Goal: Task Accomplishment & Management: Use online tool/utility

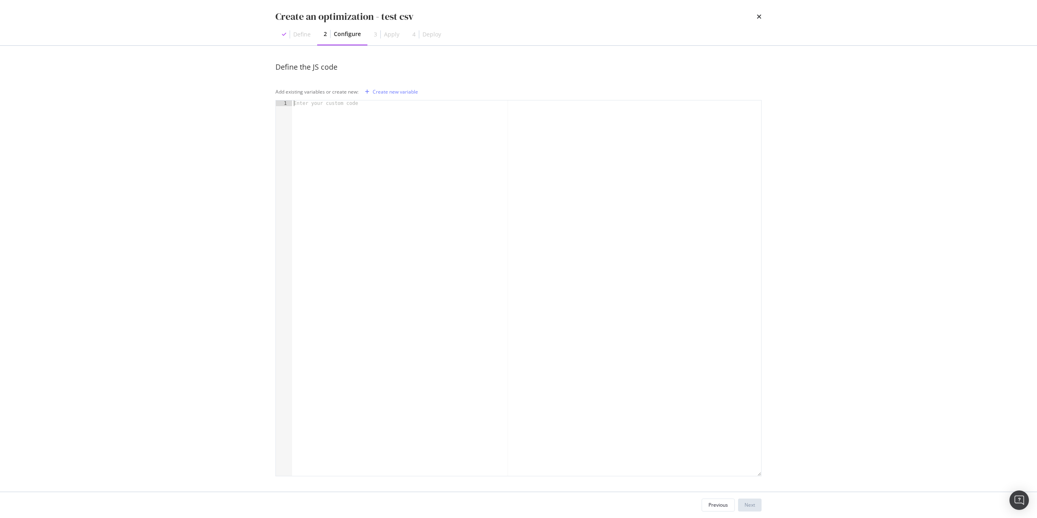
scroll to position [1, 0]
click at [381, 89] on div "Create new variable" at bounding box center [395, 90] width 45 height 7
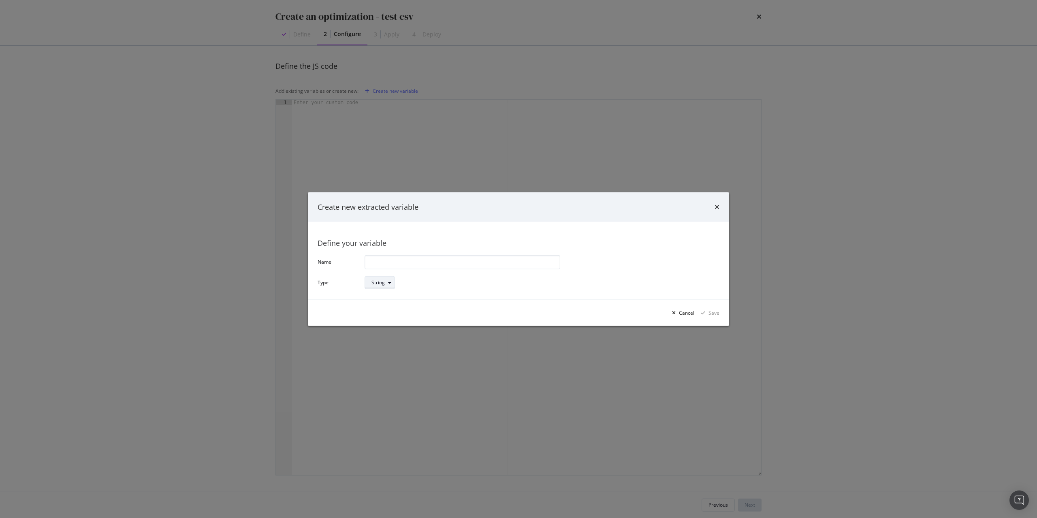
click at [381, 285] on div "String" at bounding box center [377, 282] width 13 height 5
click at [455, 265] on input "modal" at bounding box center [462, 262] width 196 height 14
click at [679, 314] on div "modal" at bounding box center [674, 313] width 10 height 5
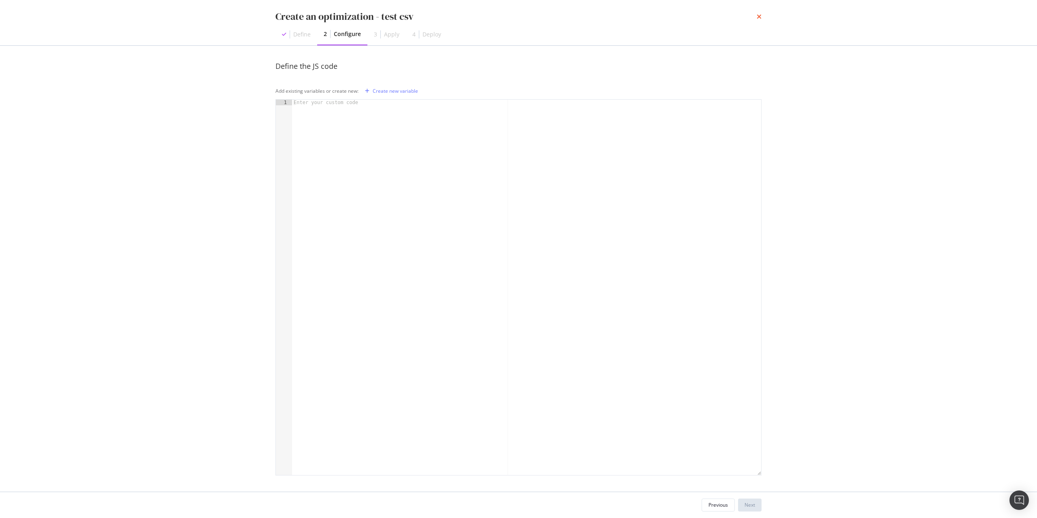
click at [758, 17] on icon "times" at bounding box center [758, 16] width 5 height 6
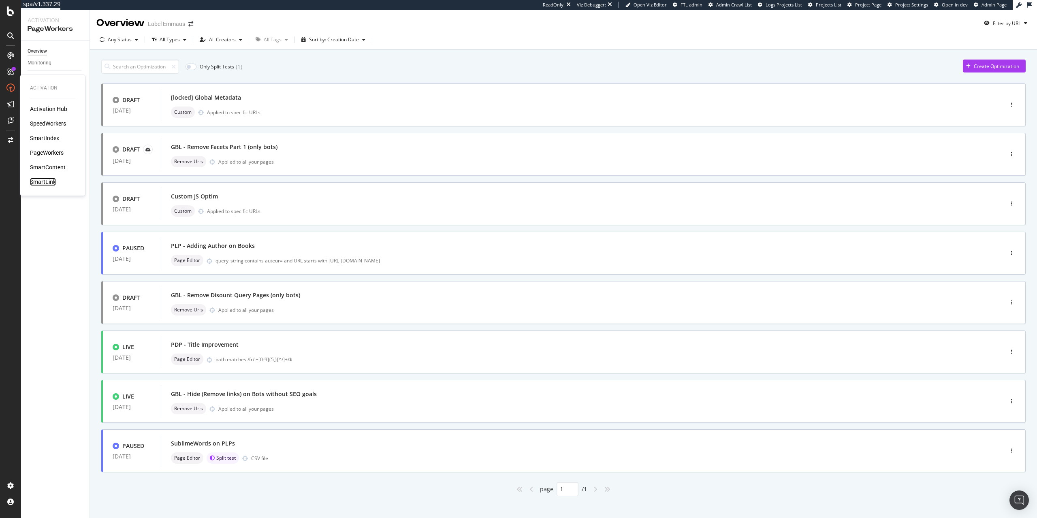
click at [44, 183] on div "SmartLink" at bounding box center [43, 182] width 26 height 8
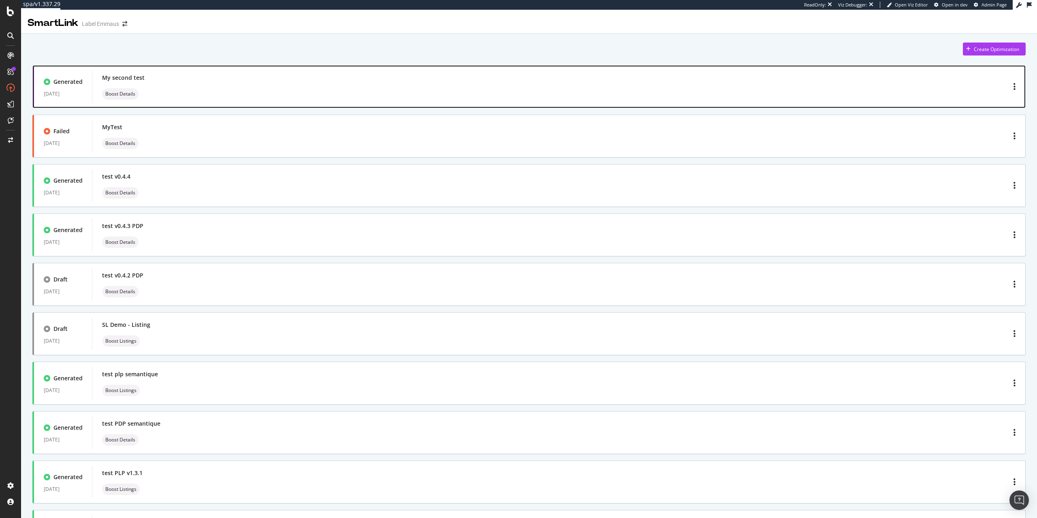
click at [249, 85] on div "My second test Boost Details" at bounding box center [558, 87] width 913 height 26
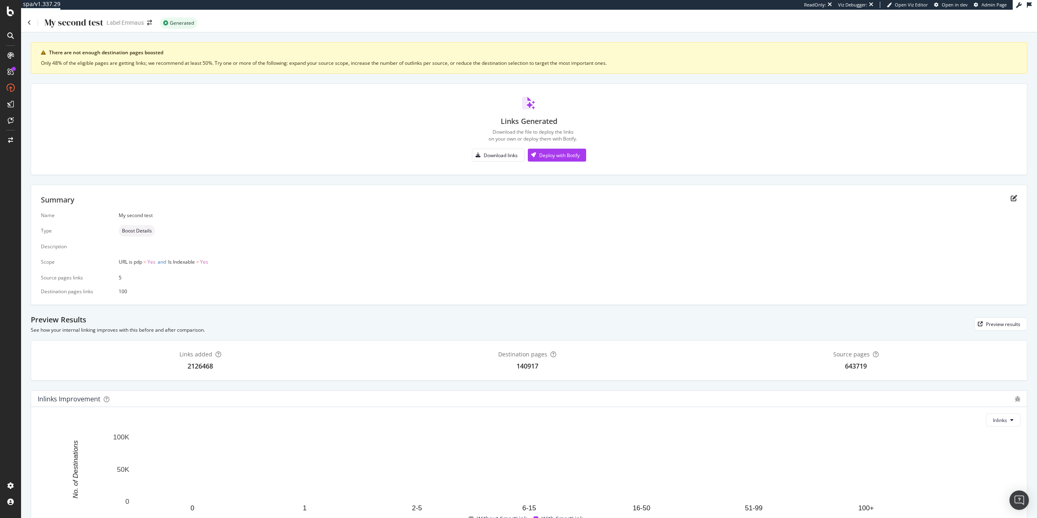
scroll to position [22, 0]
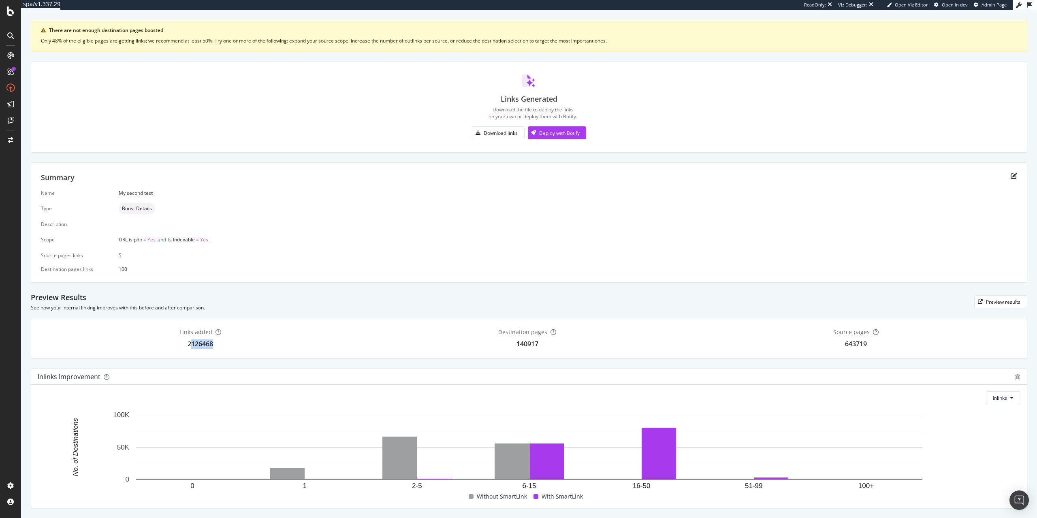
drag, startPoint x: 212, startPoint y: 346, endPoint x: 190, endPoint y: 345, distance: 21.9
click at [190, 345] on div "2126468" at bounding box center [200, 343] width 26 height 9
click at [283, 350] on div "Links added 2126468 Destination pages 140917 Source pages 643719" at bounding box center [529, 338] width 996 height 41
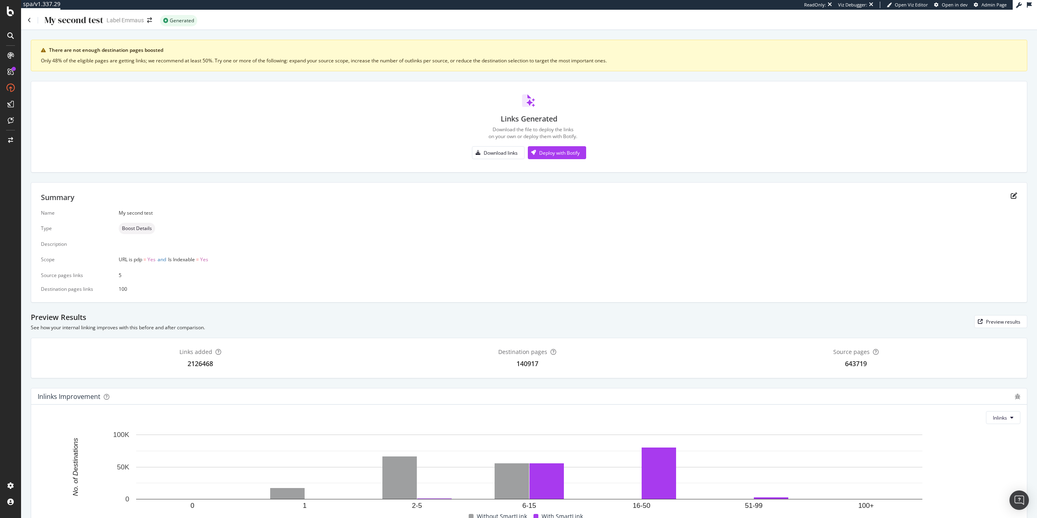
scroll to position [0, 0]
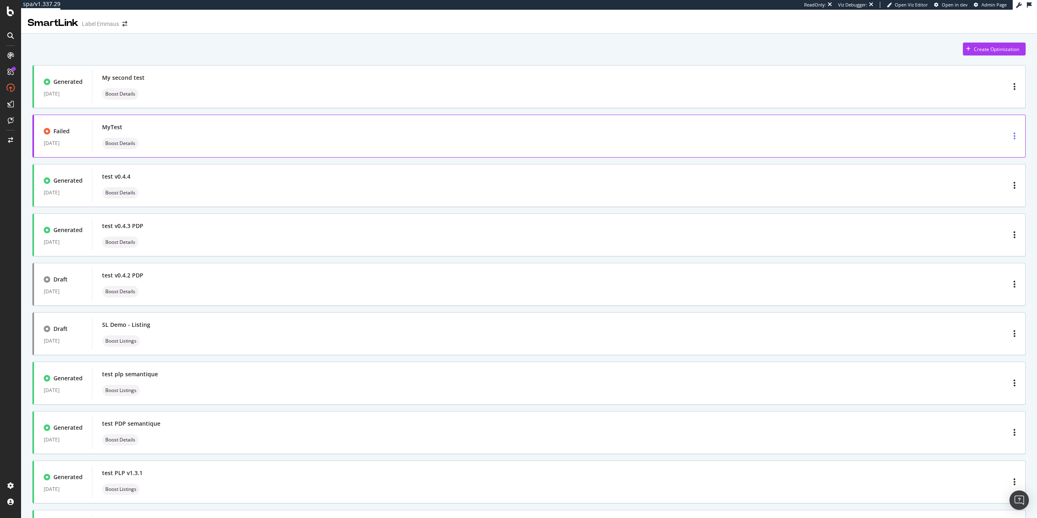
click at [1015, 138] on div "button" at bounding box center [1014, 136] width 9 height 15
click at [999, 151] on div "Delete" at bounding box center [1002, 151] width 15 height 7
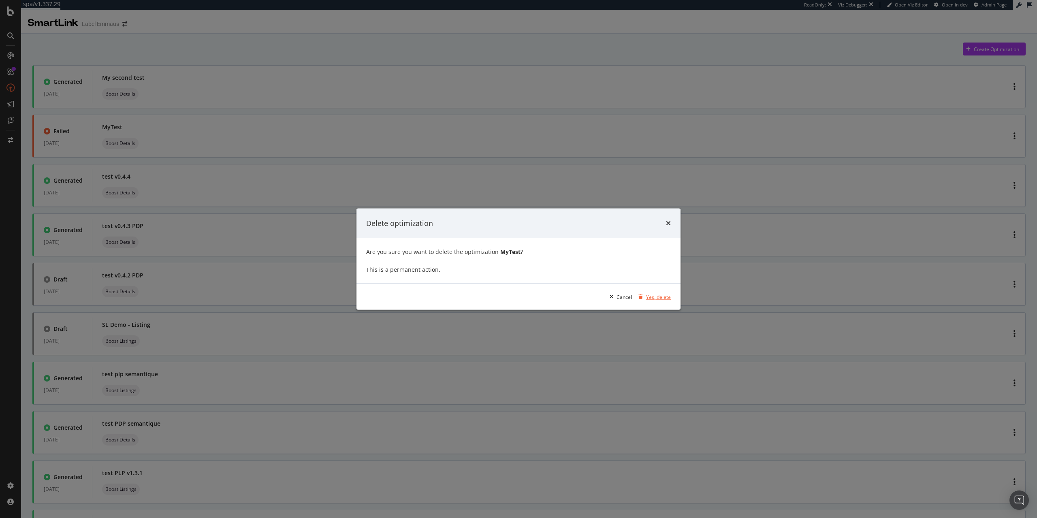
click at [666, 297] on div "Yes, delete" at bounding box center [658, 296] width 25 height 7
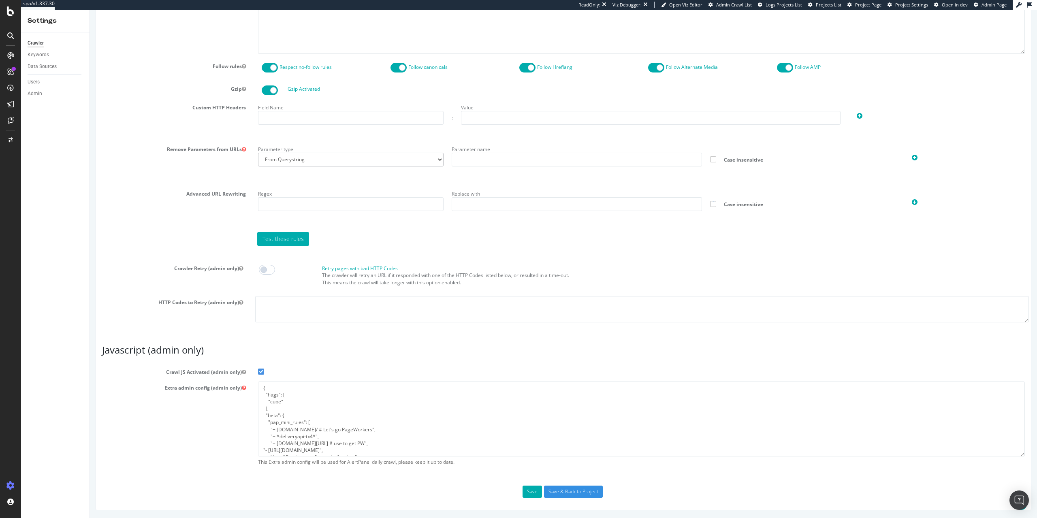
scroll to position [41, 0]
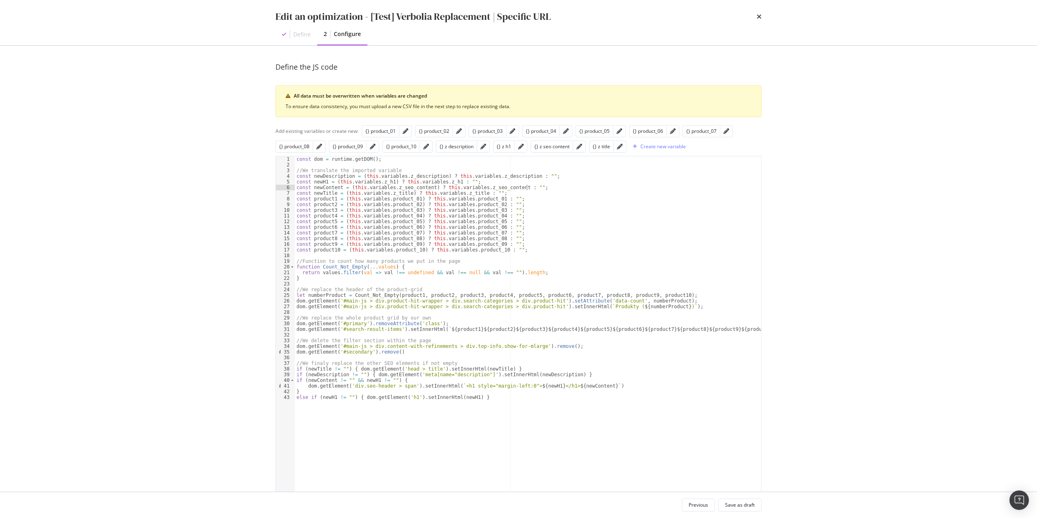
click at [379, 159] on div "const dom = runtime . getDOM ( ) ; //We translate the imported variable const n…" at bounding box center [528, 349] width 466 height 387
click at [372, 177] on div "const dom = runtime . getDOM ( ) ; //We translate the imported variable const n…" at bounding box center [528, 349] width 466 height 387
type textarea "const newDescription = (this.variables.z_description) ? this.variables.z_descri…"
click at [381, 176] on div "const dom = runtime . getDOM ( ) ; //We translate the imported variable const n…" at bounding box center [528, 349] width 466 height 387
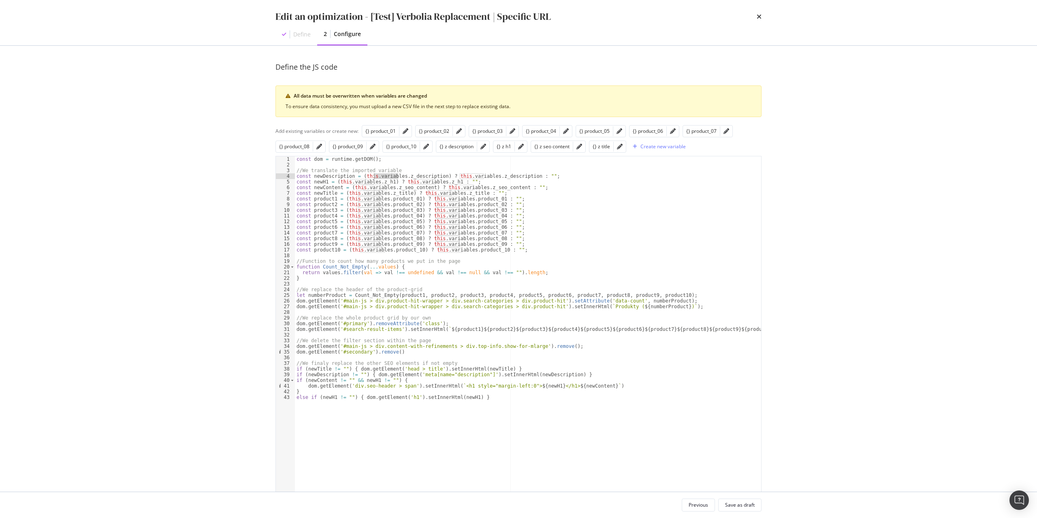
click at [361, 175] on div "const dom = runtime . getDOM ( ) ; //We translate the imported variable const n…" at bounding box center [528, 349] width 466 height 387
click at [389, 175] on div "const dom = runtime . getDOM ( ) ; //We translate the imported variable const n…" at bounding box center [528, 343] width 466 height 375
click at [399, 177] on div "const dom = runtime . getDOM ( ) ; //We translate the imported variable const n…" at bounding box center [528, 349] width 466 height 387
click at [378, 177] on div "const dom = runtime . getDOM ( ) ; //We translate the imported variable const n…" at bounding box center [528, 349] width 466 height 387
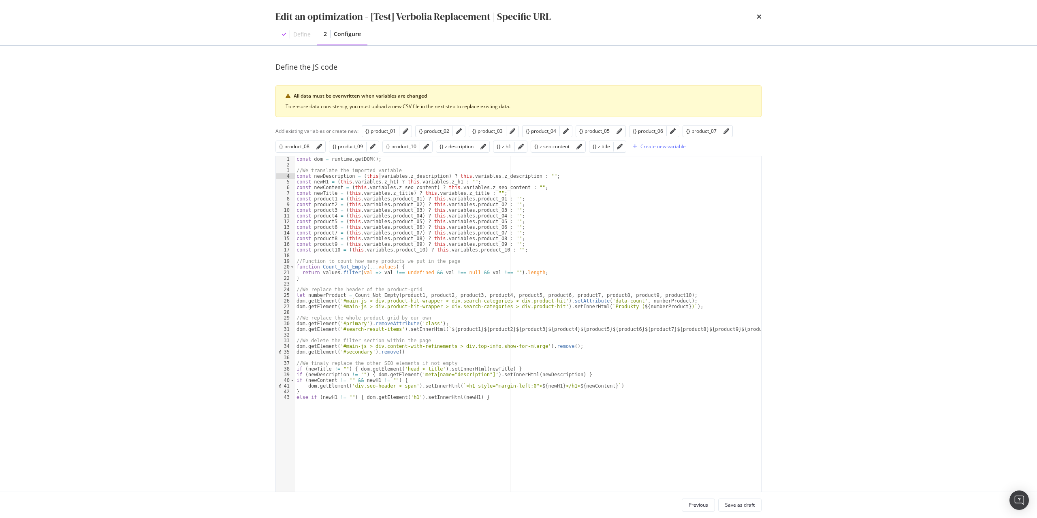
click at [364, 176] on div "const dom = runtime . getDOM ( ) ; //We translate the imported variable const n…" at bounding box center [528, 349] width 466 height 387
drag, startPoint x: 398, startPoint y: 176, endPoint x: 361, endPoint y: 178, distance: 36.9
click at [361, 178] on div "const dom = runtime . getDOM ( ) ; //We translate the imported variable const n…" at bounding box center [528, 349] width 466 height 387
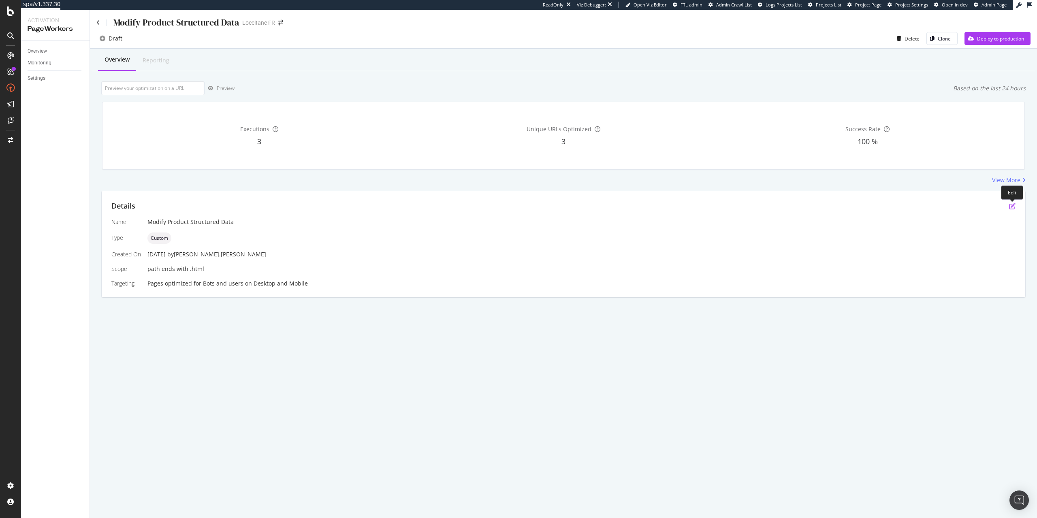
click at [1014, 206] on icon "pen-to-square" at bounding box center [1012, 206] width 6 height 6
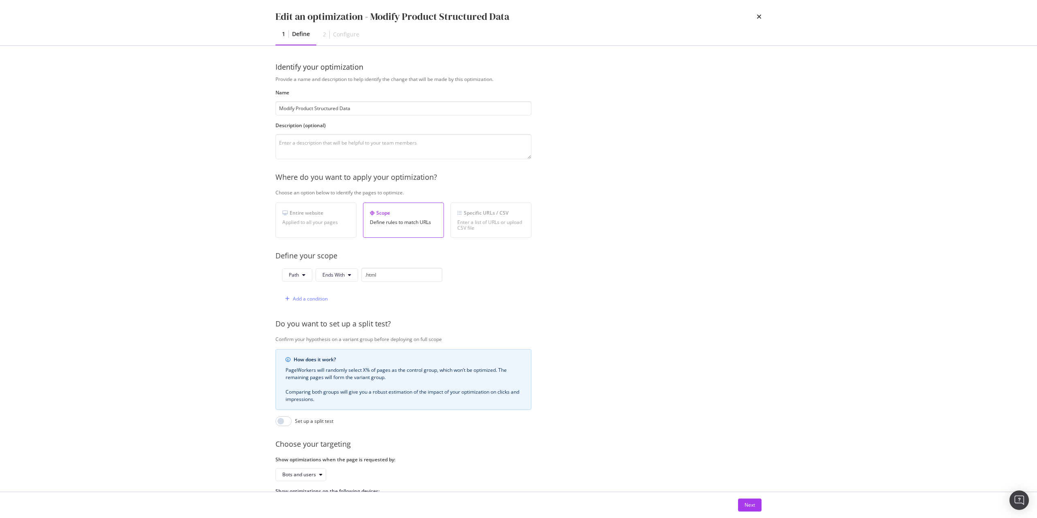
click at [484, 220] on div "Enter a list of URLs or upload CSV file" at bounding box center [490, 224] width 67 height 11
click at [758, 17] on icon "times" at bounding box center [758, 16] width 5 height 6
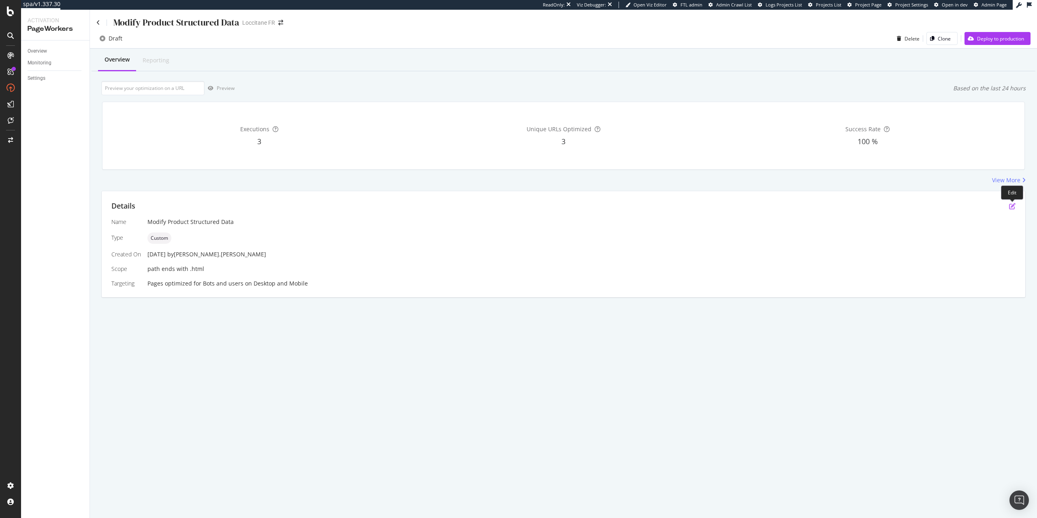
click at [1013, 206] on icon "pen-to-square" at bounding box center [1012, 206] width 6 height 6
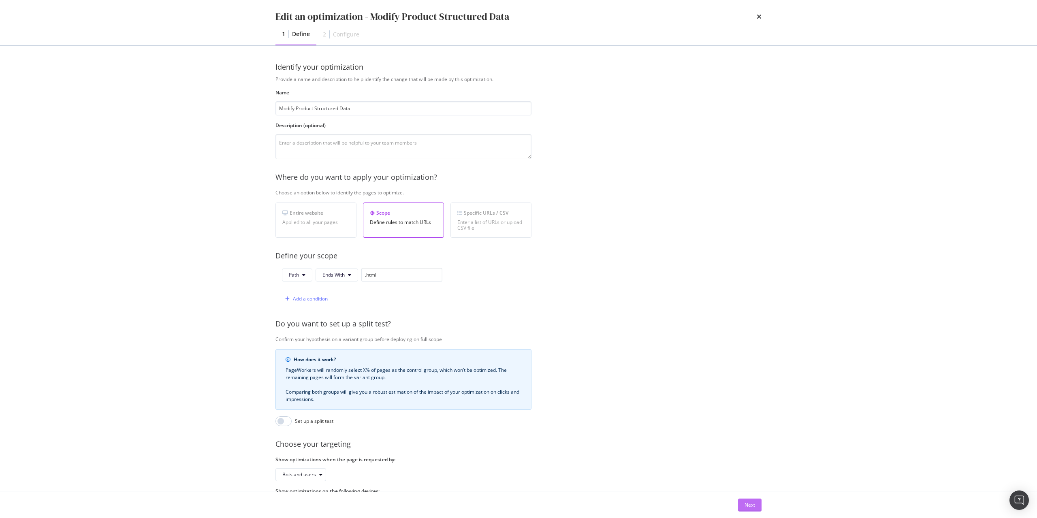
click at [744, 503] on div "Next" at bounding box center [749, 504] width 11 height 7
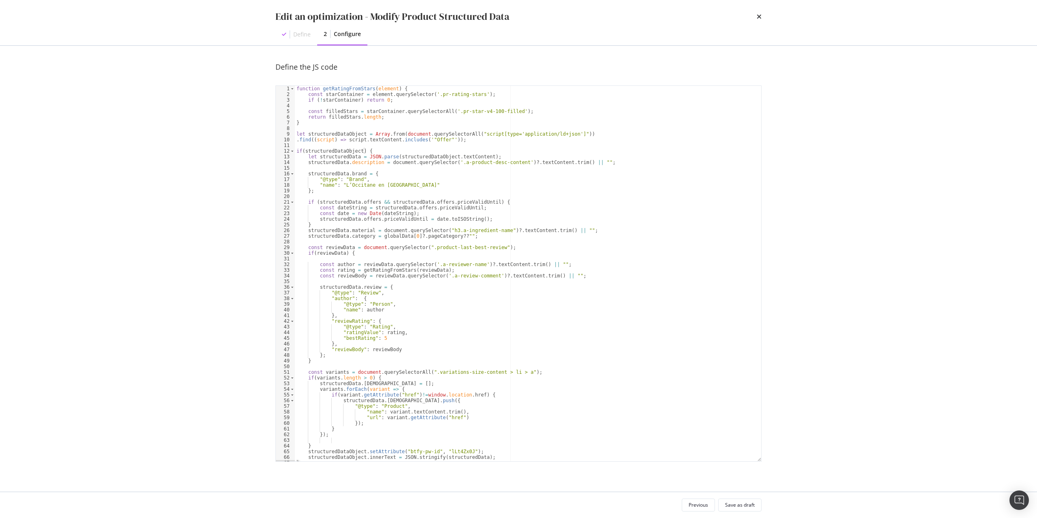
click at [515, 359] on div "function getRatingFromStars ( element ) { const starContainer = element . query…" at bounding box center [528, 279] width 466 height 387
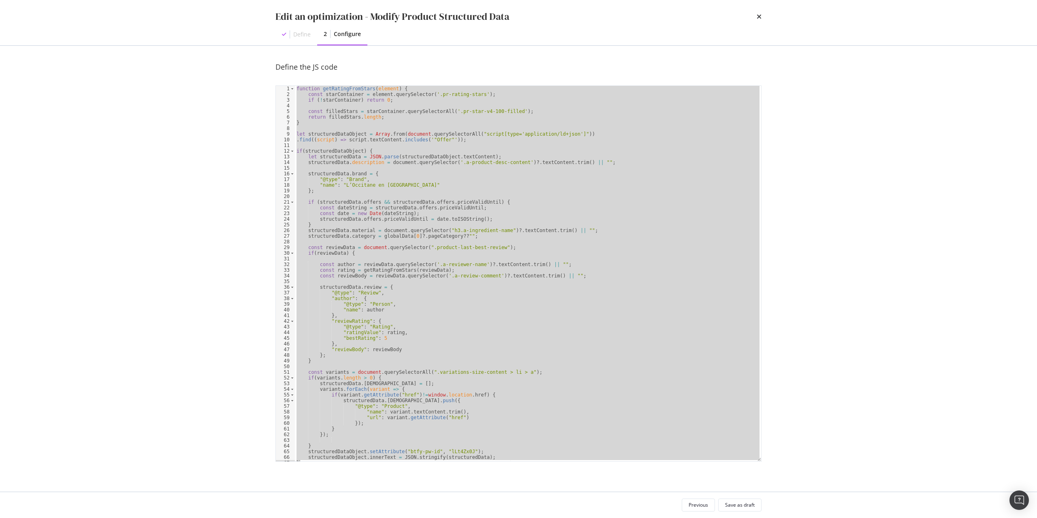
paste textarea "Cursor at row 67"
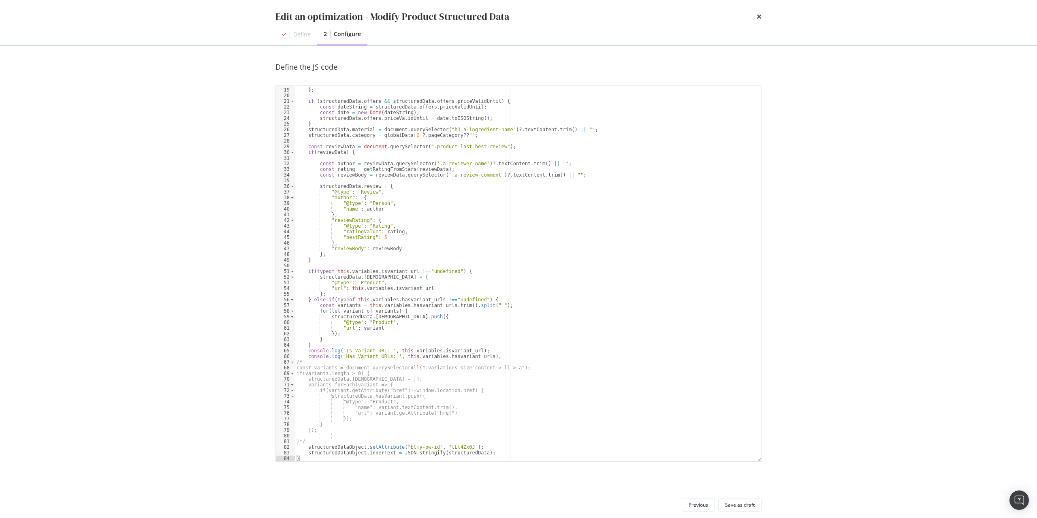
scroll to position [101, 0]
click at [462, 373] on div ""name" : "L’Occitane en [GEOGRAPHIC_DATA]" } ; if ( structuredData . offers && …" at bounding box center [528, 274] width 466 height 387
click at [445, 449] on div ""name" : "L’Occitane en [GEOGRAPHIC_DATA]" } ; if ( structuredData . offers && …" at bounding box center [528, 274] width 466 height 387
type textarea "structuredDataObject.setAttribute("btfy-pw-id", "lLt4Zx0J");"
click at [445, 449] on div ""name" : "L’Occitane en [GEOGRAPHIC_DATA]" } ; if ( structuredData . offers && …" at bounding box center [528, 274] width 466 height 387
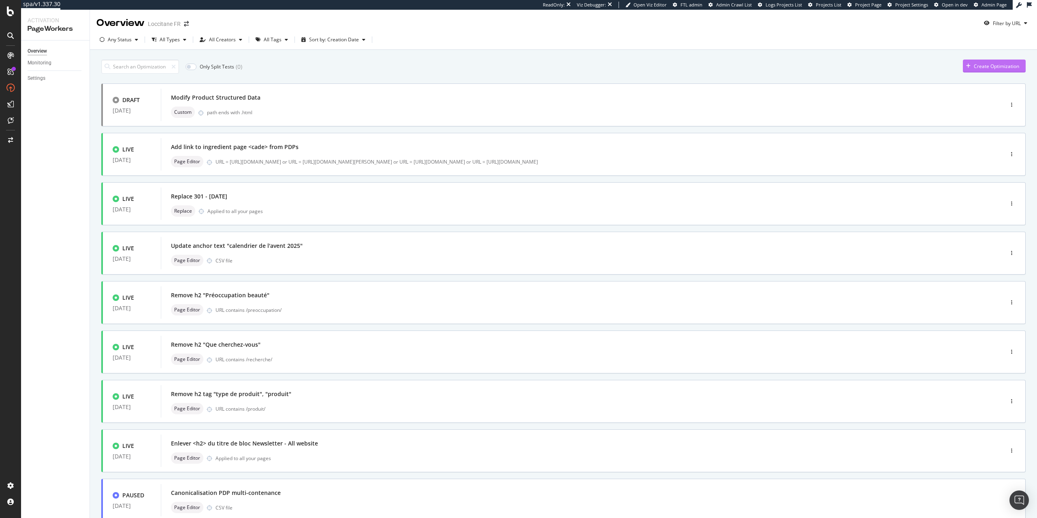
click at [996, 65] on div "Create Optimization" at bounding box center [995, 66] width 45 height 7
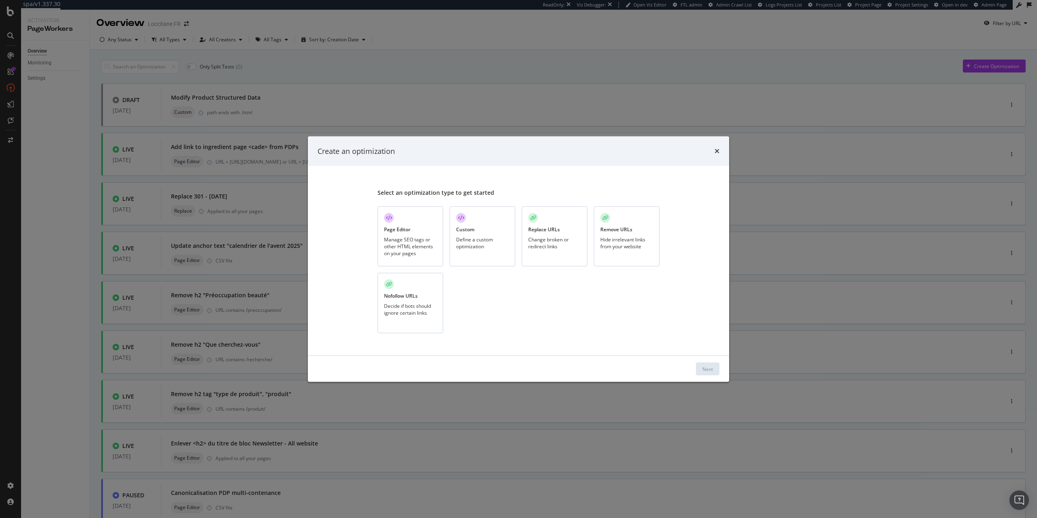
click at [466, 234] on div "Custom Define a custom optimization" at bounding box center [482, 236] width 66 height 60
click at [710, 369] on div "Next" at bounding box center [707, 368] width 11 height 7
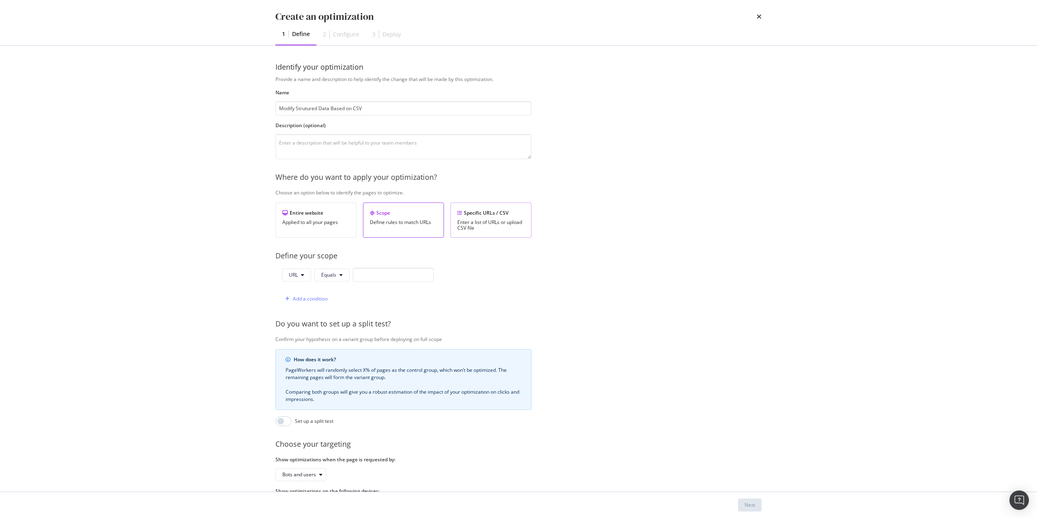
type input "Modify Strutured Data Based on CSV"
click at [509, 215] on div "Specific URLs / CSV" at bounding box center [490, 212] width 67 height 7
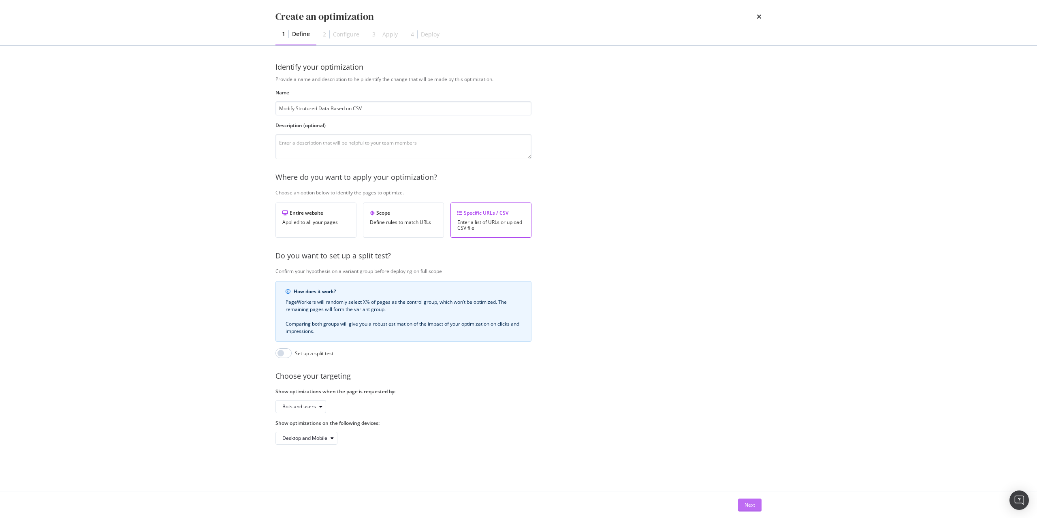
click at [745, 506] on div "Next" at bounding box center [749, 504] width 11 height 7
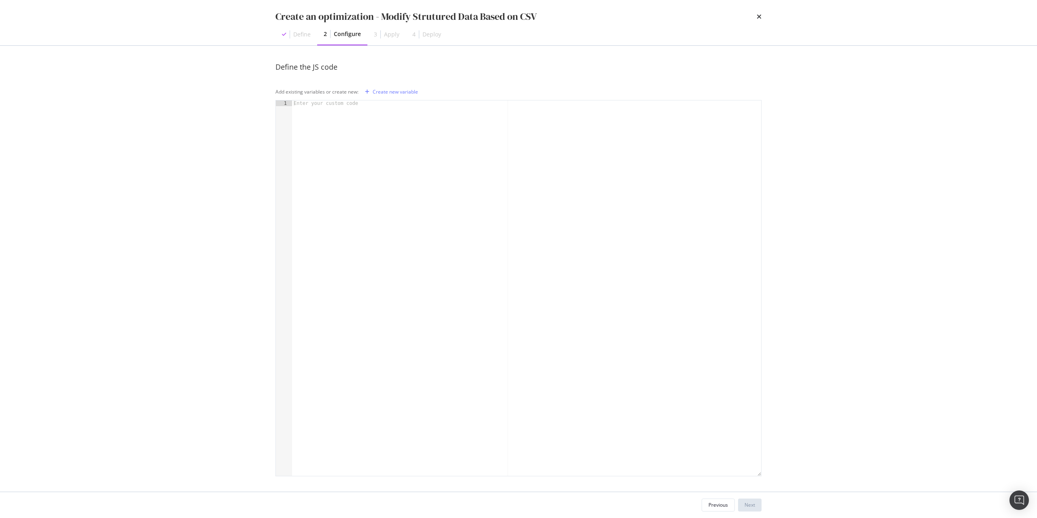
click at [461, 275] on div "modal" at bounding box center [526, 293] width 469 height 387
click at [402, 280] on div "modal" at bounding box center [526, 293] width 469 height 387
paste textarea "}"
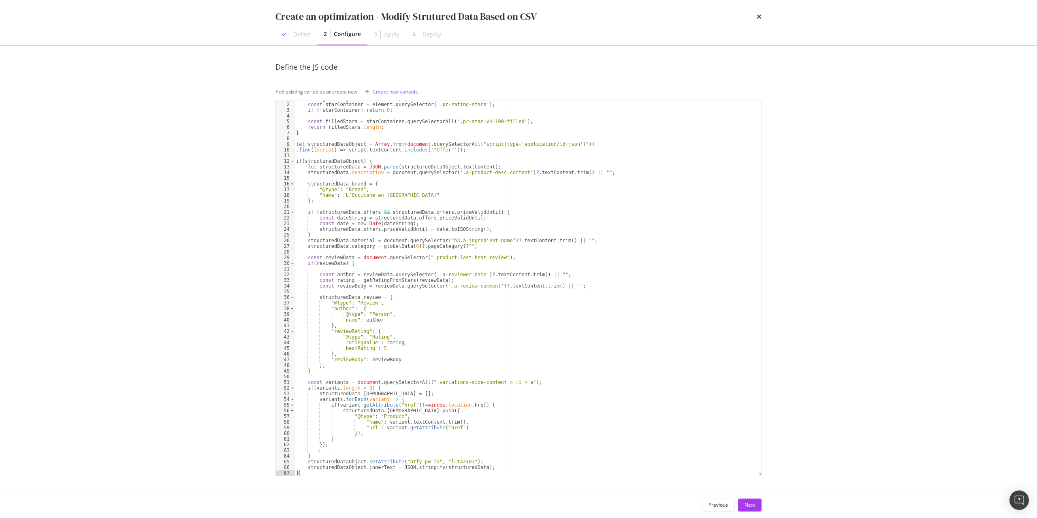
scroll to position [1, 0]
click at [360, 384] on div "function getRatingFromStars ( element ) { const starContainer = element . query…" at bounding box center [527, 288] width 466 height 387
click at [371, 368] on div "function getRatingFromStars ( element ) { const starContainer = element . query…" at bounding box center [527, 288] width 466 height 387
click at [387, 369] on div "function getRatingFromStars ( element ) { const starContainer = element . query…" at bounding box center [527, 288] width 466 height 387
type textarea "}"
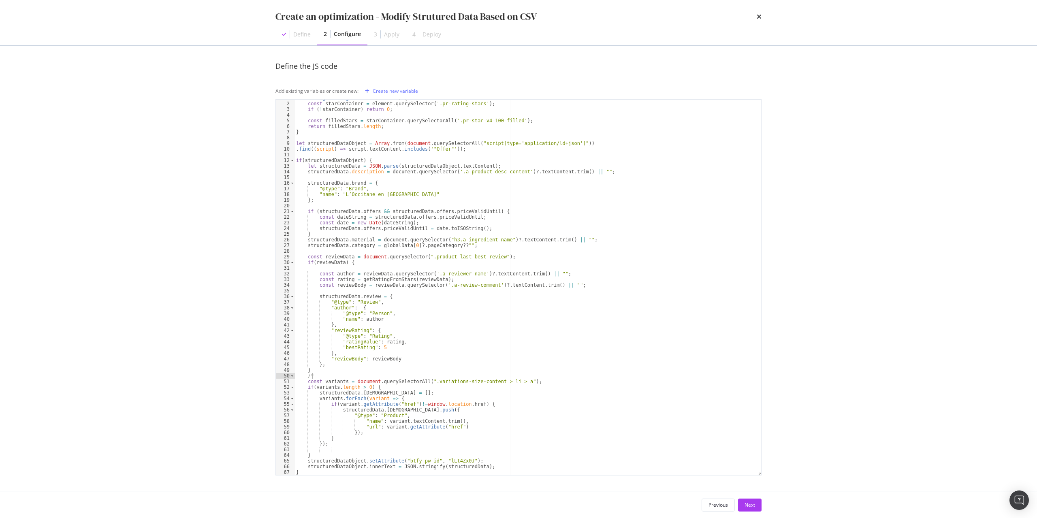
scroll to position [0, 1]
type textarea "});"
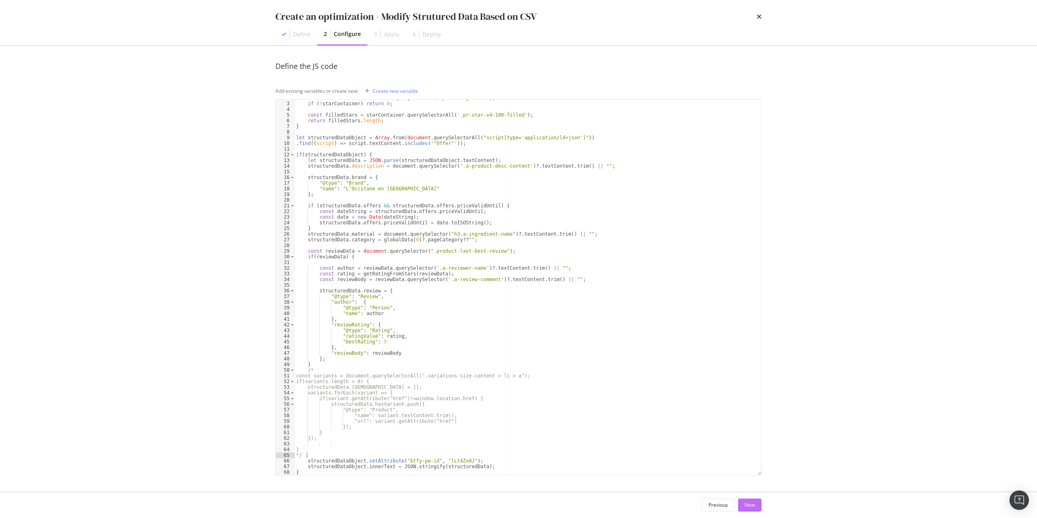
type textarea "*/"
click at [742, 501] on button "Next" at bounding box center [749, 504] width 23 height 13
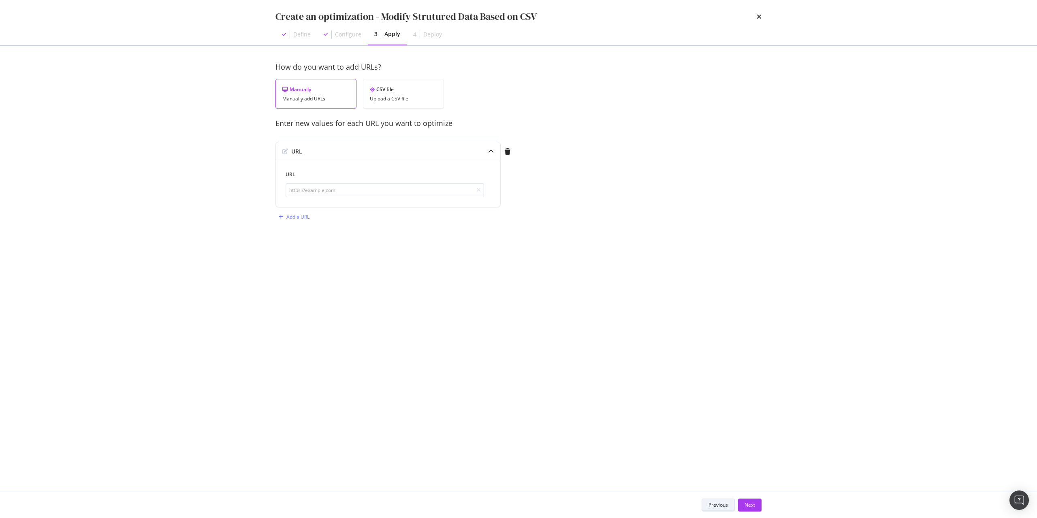
click at [722, 505] on div "Previous" at bounding box center [717, 504] width 19 height 7
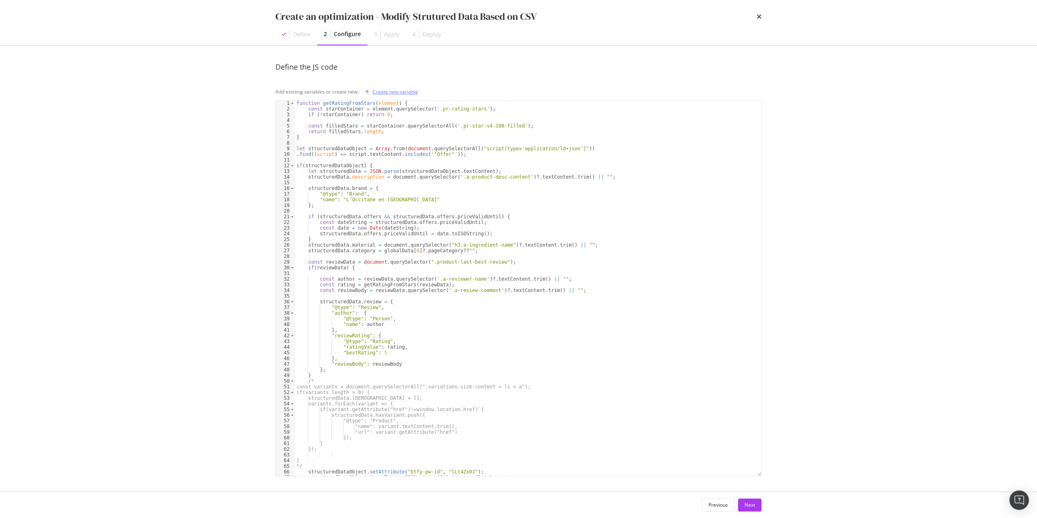
click at [391, 92] on div "Create new variable" at bounding box center [395, 91] width 45 height 7
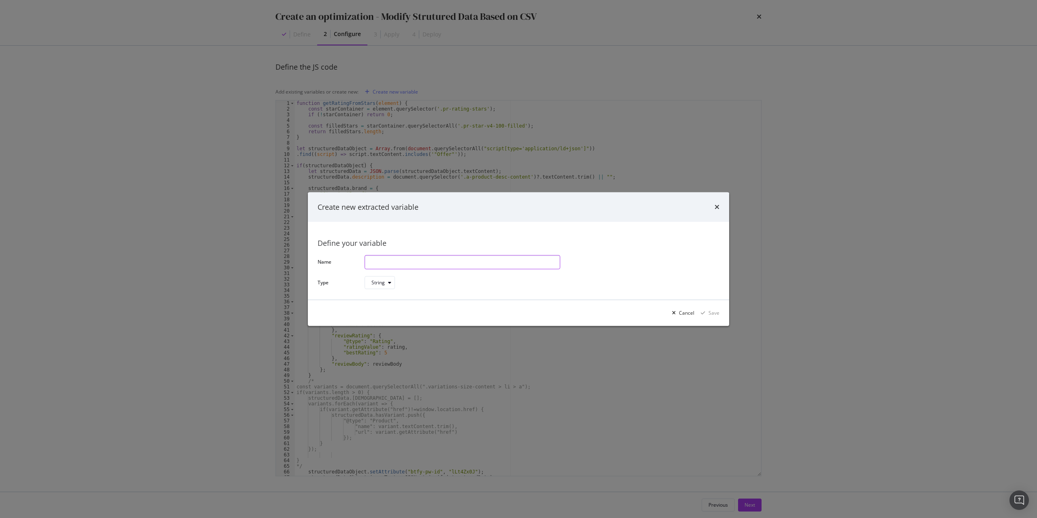
paste input "[DEMOGRAPHIC_DATA] URL"
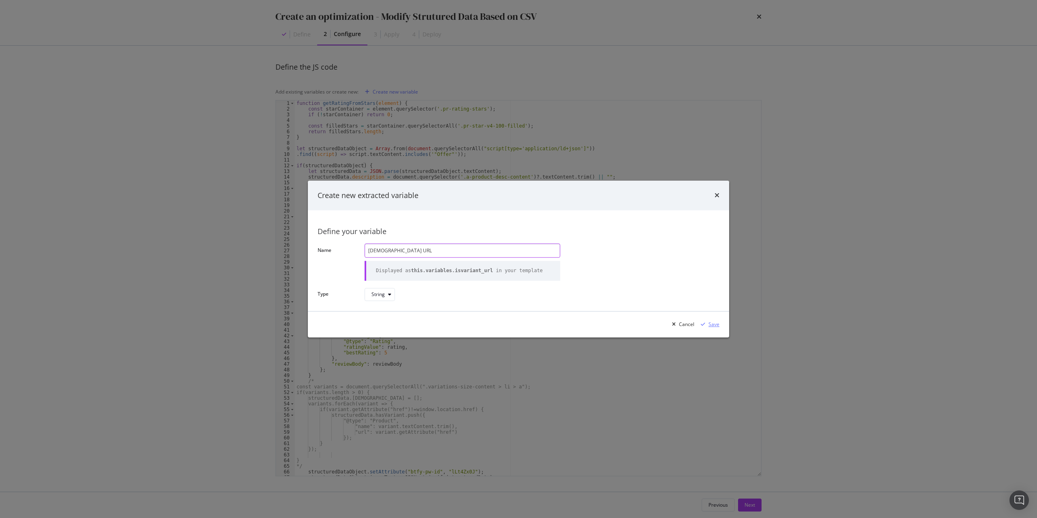
type input "[DEMOGRAPHIC_DATA] URL"
click at [708, 326] on div "modal" at bounding box center [702, 324] width 11 height 5
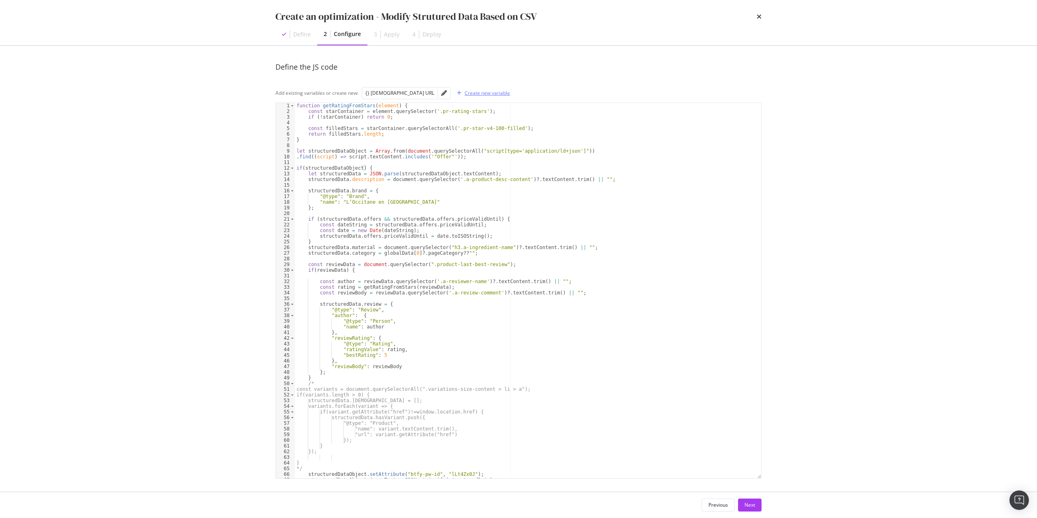
click at [464, 96] on div "Create new variable" at bounding box center [486, 92] width 45 height 7
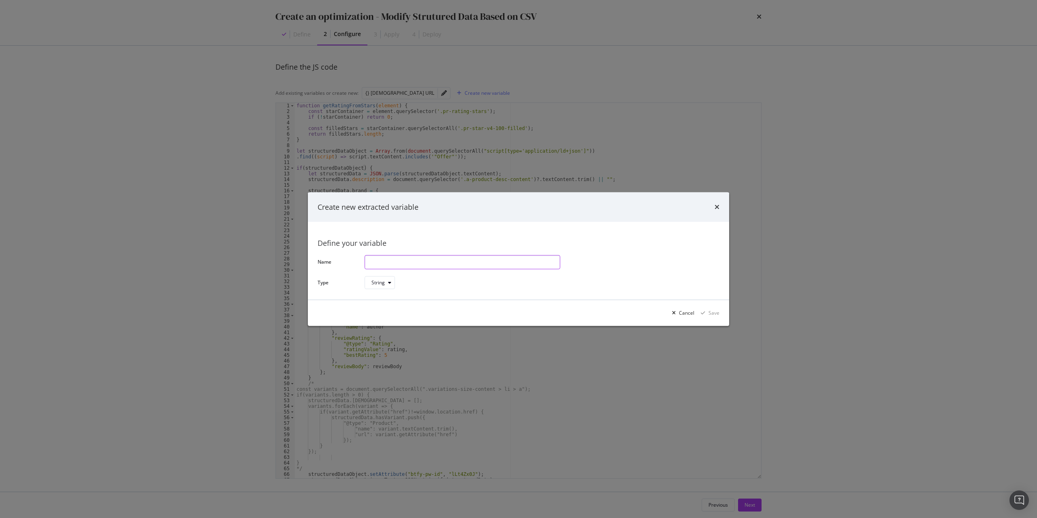
paste input "[DEMOGRAPHIC_DATA] URLs"
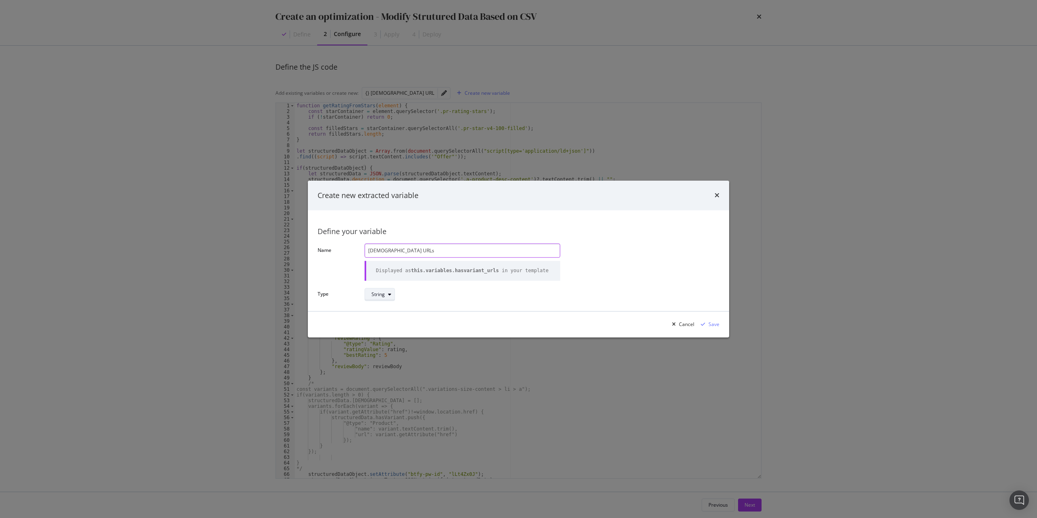
type input "[DEMOGRAPHIC_DATA] URLs"
click at [375, 288] on button "String" at bounding box center [379, 294] width 30 height 13
click at [404, 289] on div "String" at bounding box center [462, 294] width 196 height 14
click at [718, 323] on div "Save" at bounding box center [713, 324] width 11 height 7
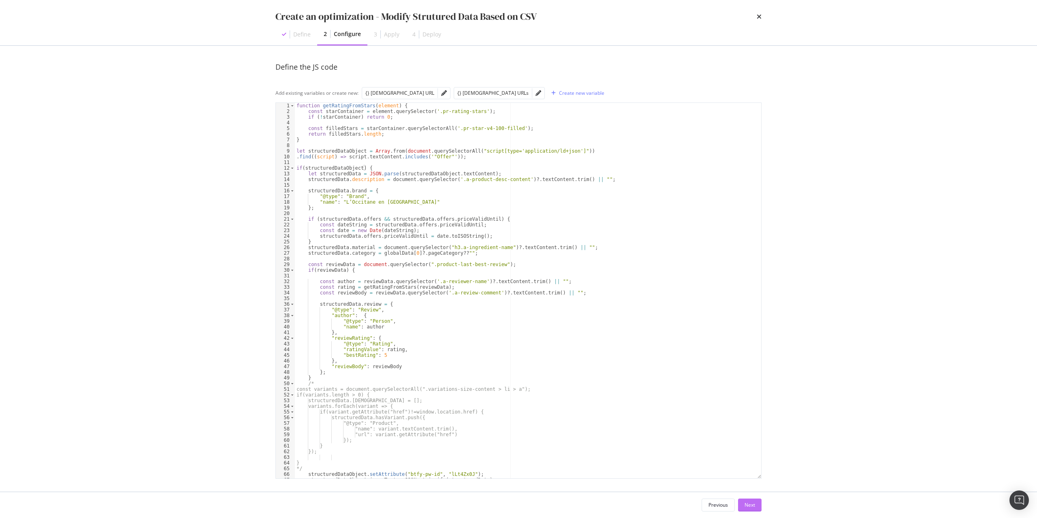
click at [749, 507] on div "Next" at bounding box center [749, 504] width 11 height 7
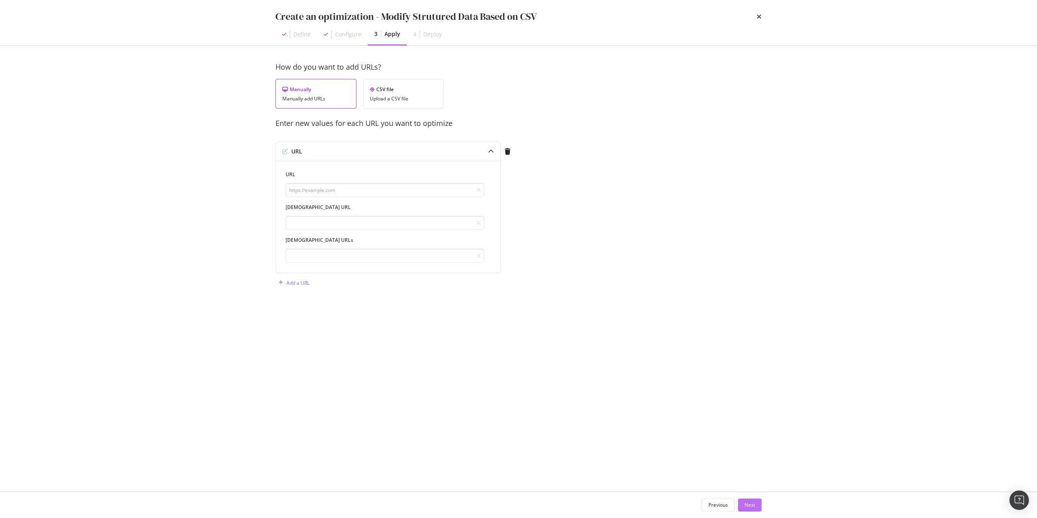
click at [749, 507] on div "Next" at bounding box center [749, 504] width 11 height 7
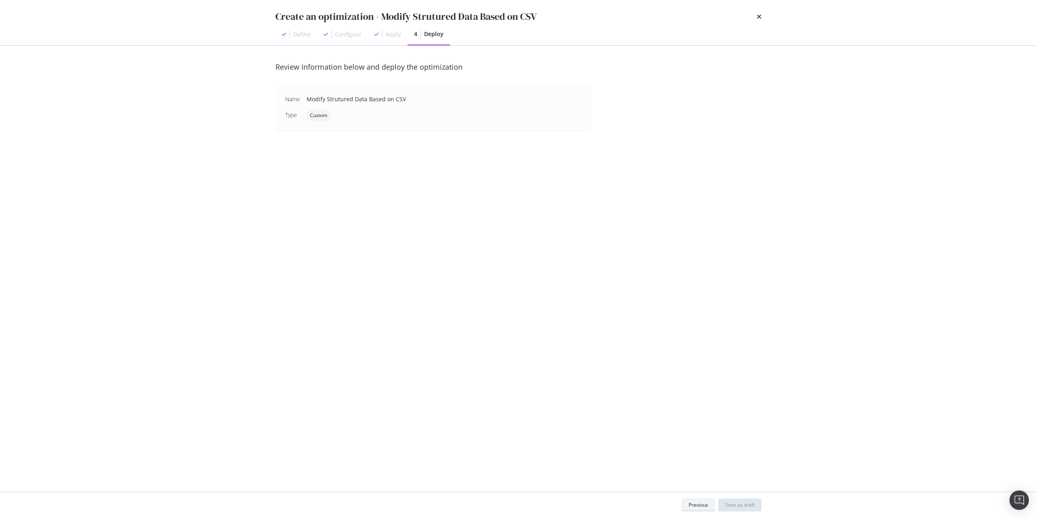
click at [688, 506] on button "Previous" at bounding box center [697, 504] width 33 height 13
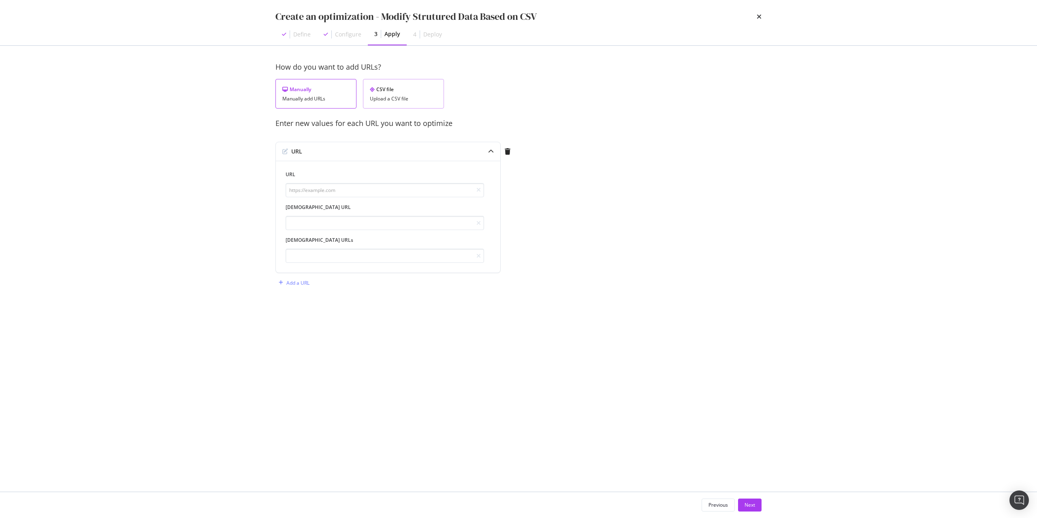
click at [381, 101] on div "Upload a CSV file" at bounding box center [403, 99] width 67 height 6
click at [411, 138] on div "Download" at bounding box center [415, 135] width 23 height 7
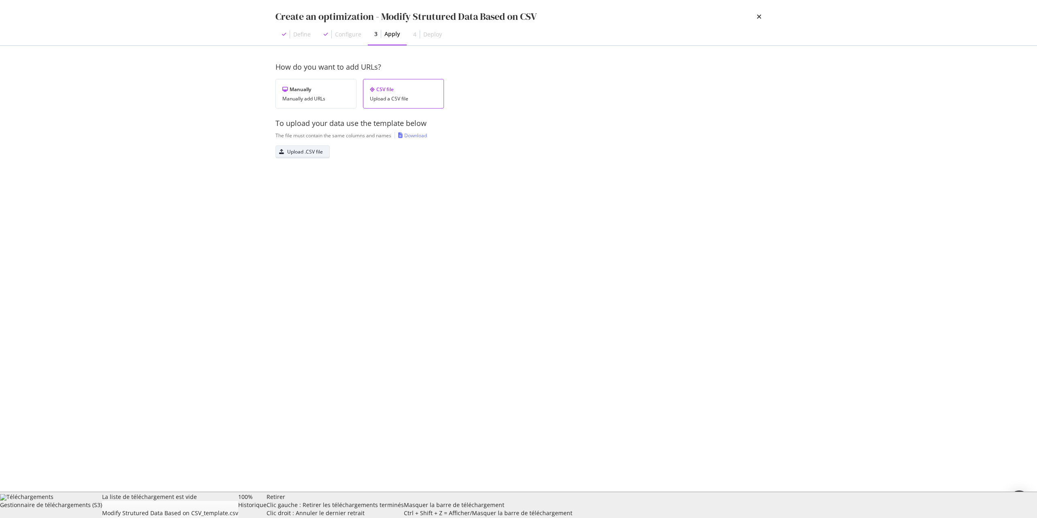
click at [308, 151] on div "Upload .CSV file" at bounding box center [305, 151] width 36 height 7
click at [747, 502] on div "Next" at bounding box center [749, 504] width 11 height 7
click at [744, 502] on div "Save as draft" at bounding box center [740, 504] width 30 height 7
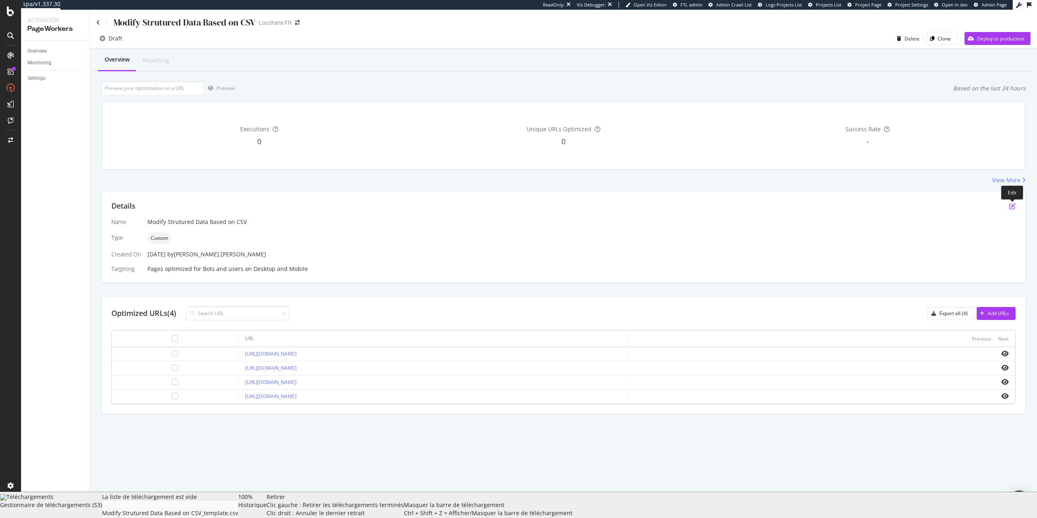
click at [1013, 208] on icon "pen-to-square" at bounding box center [1012, 206] width 6 height 6
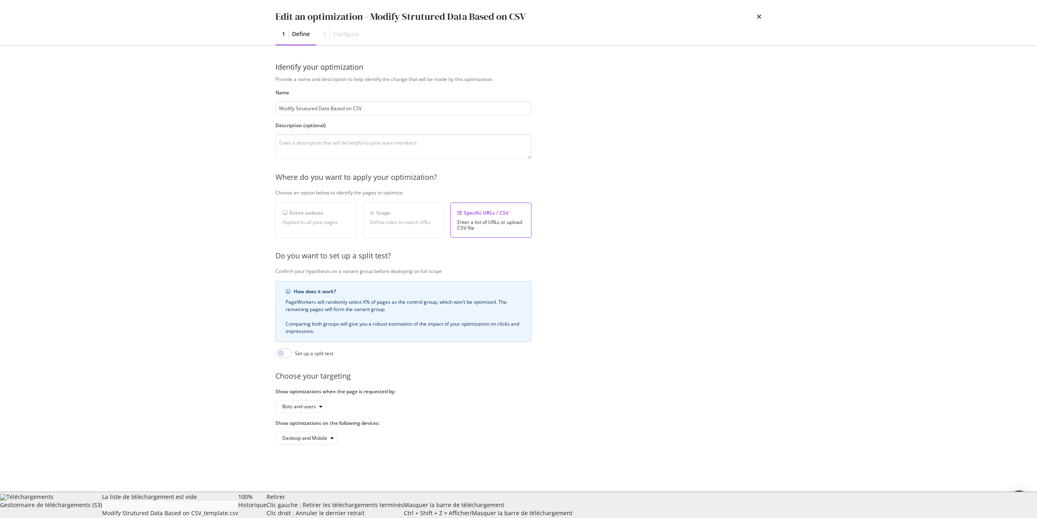
click at [747, 501] on div "Next" at bounding box center [749, 505] width 11 height 12
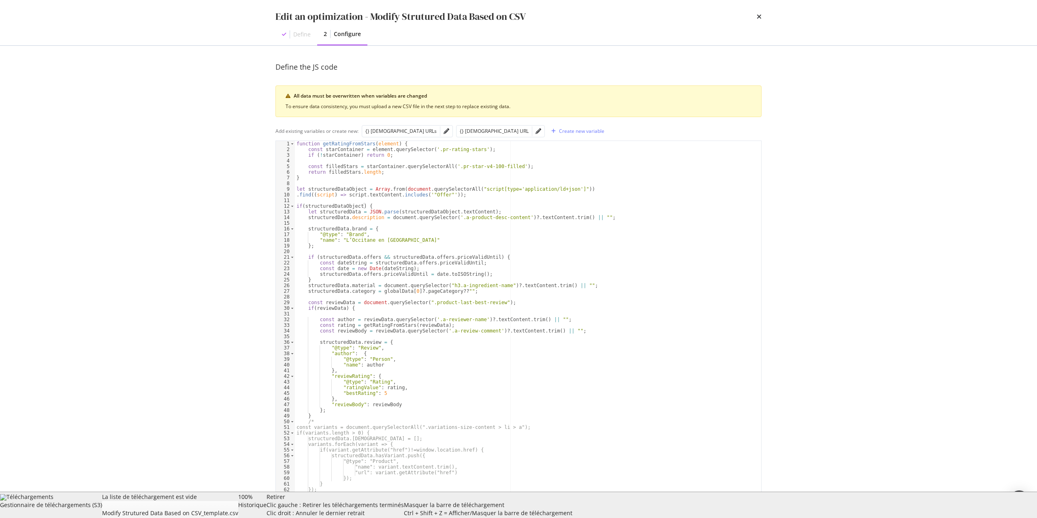
click at [370, 250] on div "function getRatingFromStars ( element ) { const starContainer = element . query…" at bounding box center [528, 334] width 466 height 387
click at [379, 129] on div "{} [DEMOGRAPHIC_DATA] URLs" at bounding box center [400, 131] width 71 height 7
type textarea "this.variables.hasvariant_urls"
click at [460, 133] on div "{} [DEMOGRAPHIC_DATA] URL" at bounding box center [494, 131] width 69 height 7
type textarea "this.variables.isvariant_url"
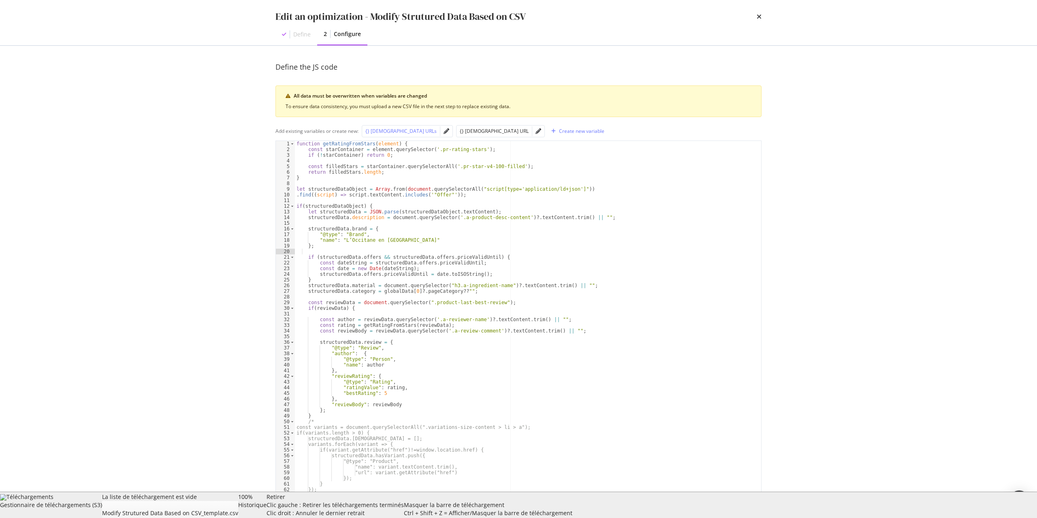
click at [384, 134] on div "{} [DEMOGRAPHIC_DATA] URLs" at bounding box center [400, 131] width 71 height 7
type textarea "this.variables.hasvariant_urls"
click at [441, 189] on div "function getRatingFromStars ( element ) { const starContainer = element . query…" at bounding box center [528, 334] width 466 height 387
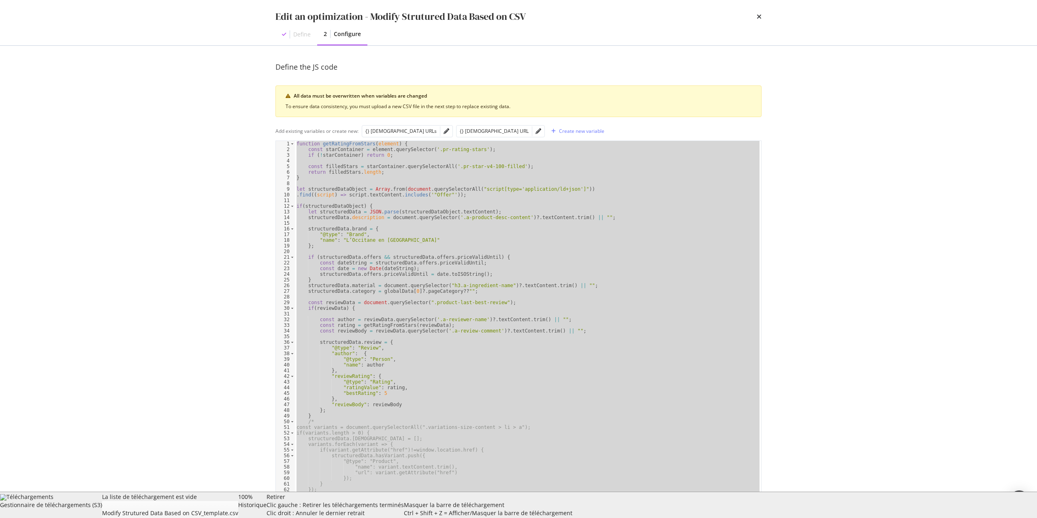
paste textarea "Cursor at row 68"
type textarea "}"
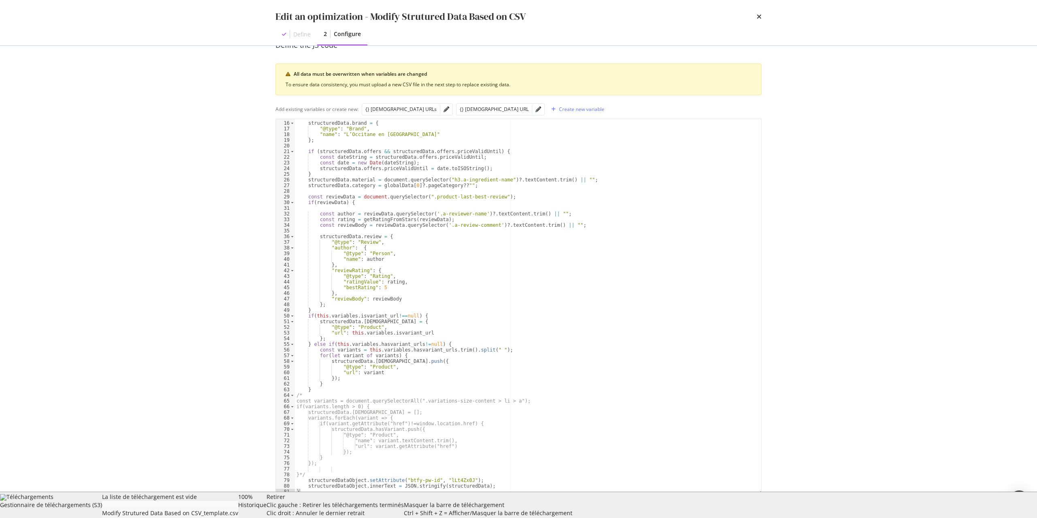
scroll to position [41, 0]
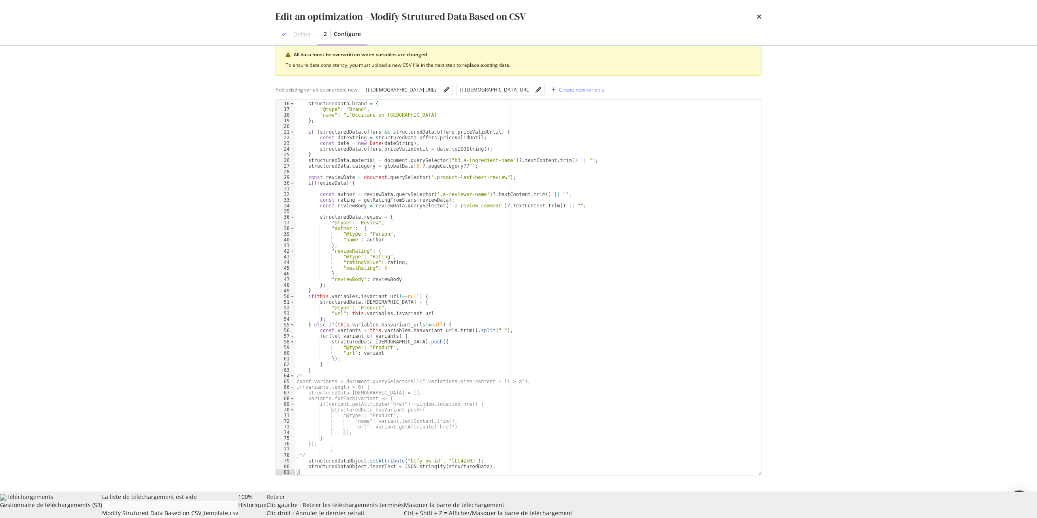
click at [328, 451] on div "structuredData . brand = { "@type" : "Brand" , "name" : "L’Occitane en Provence…" at bounding box center [528, 288] width 466 height 387
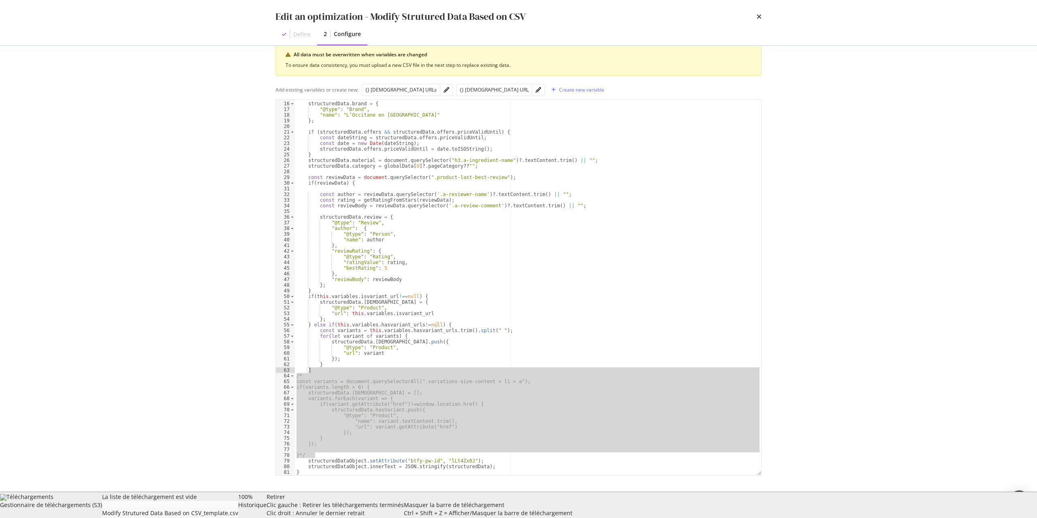
type textarea "/* const variants = document.querySelectorAll(".variations-size-content > li > …"
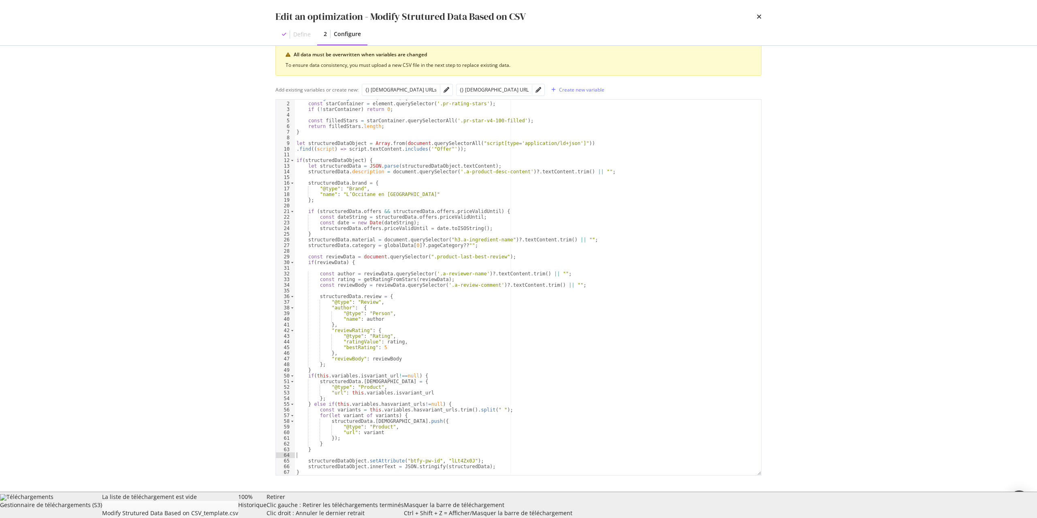
scroll to position [4, 0]
click at [283, 511] on div "Retirer Clic gauche : Retirer les téléchargements terminés Clic droit : Annuler…" at bounding box center [268, 505] width 30 height 24
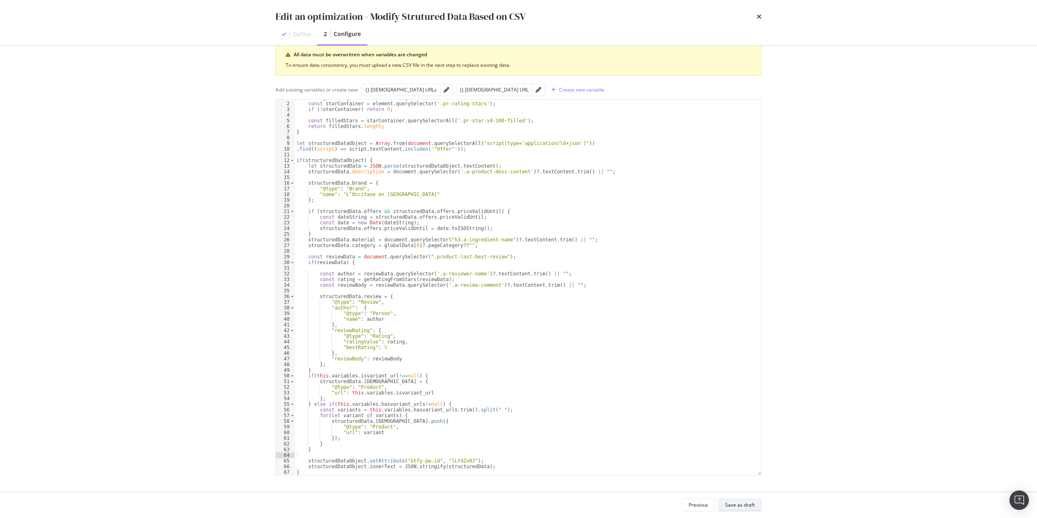
click at [737, 501] on div "Save as draft" at bounding box center [740, 504] width 30 height 11
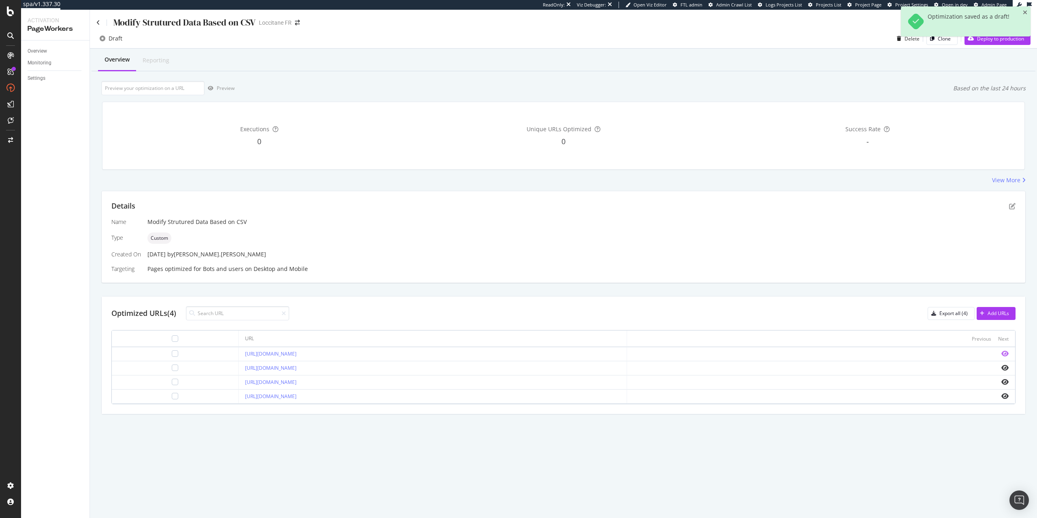
click at [1006, 352] on icon "eye" at bounding box center [1004, 353] width 7 height 6
click at [1007, 355] on icon "eye" at bounding box center [1004, 353] width 7 height 6
click at [1010, 207] on icon "pen-to-square" at bounding box center [1012, 206] width 6 height 6
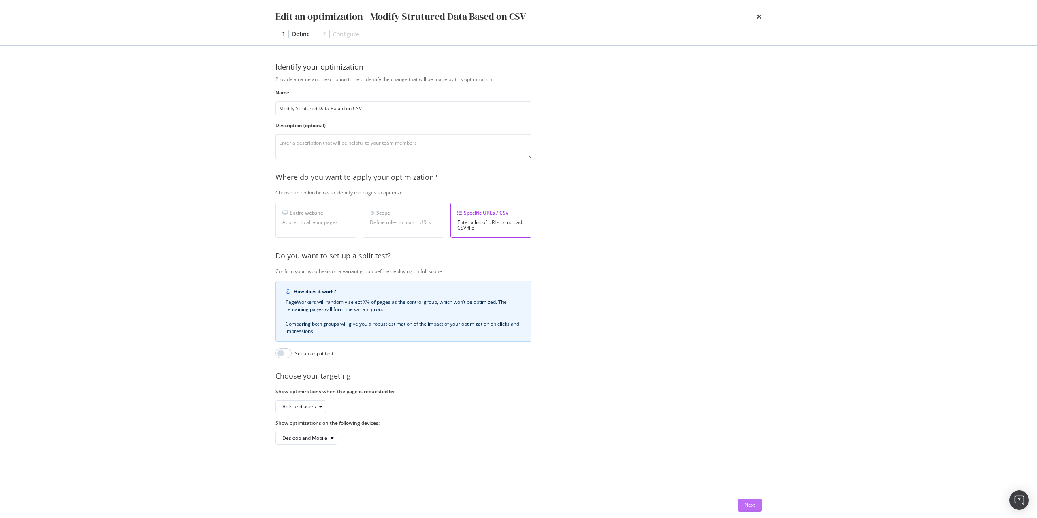
click at [747, 499] on div "Next" at bounding box center [749, 505] width 11 height 12
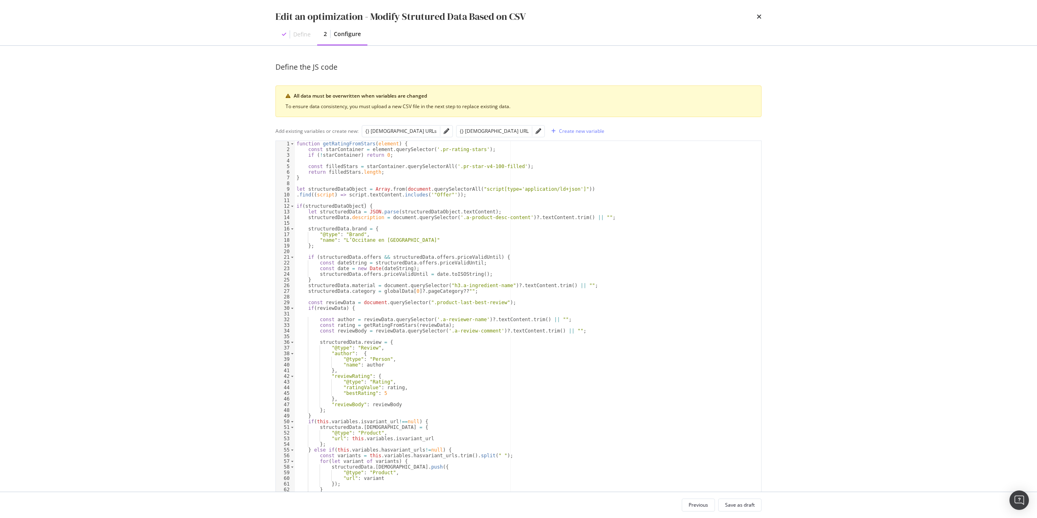
click at [500, 278] on div "function getRatingFromStars ( element ) { const starContainer = element . query…" at bounding box center [528, 334] width 466 height 387
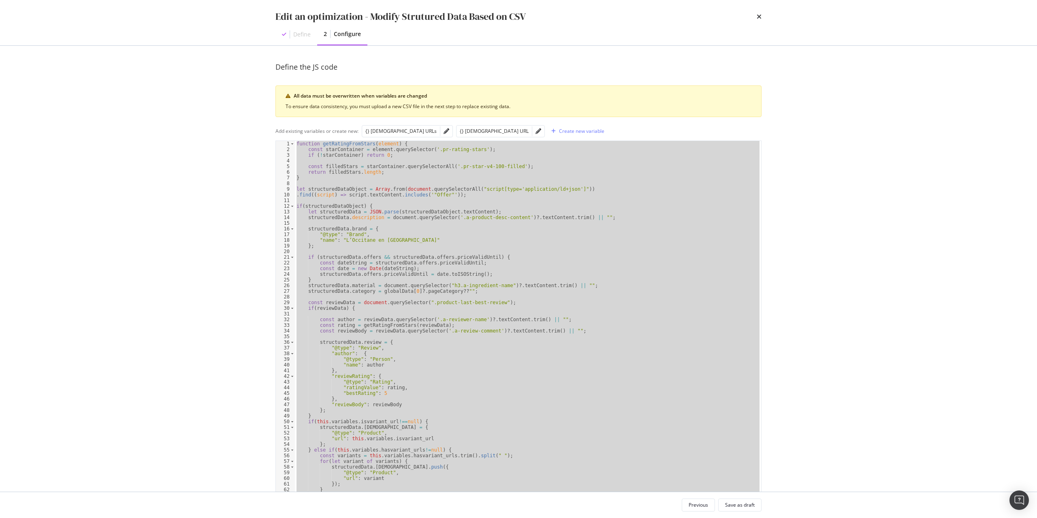
paste textarea "Cursor at row 67"
type textarea "}"
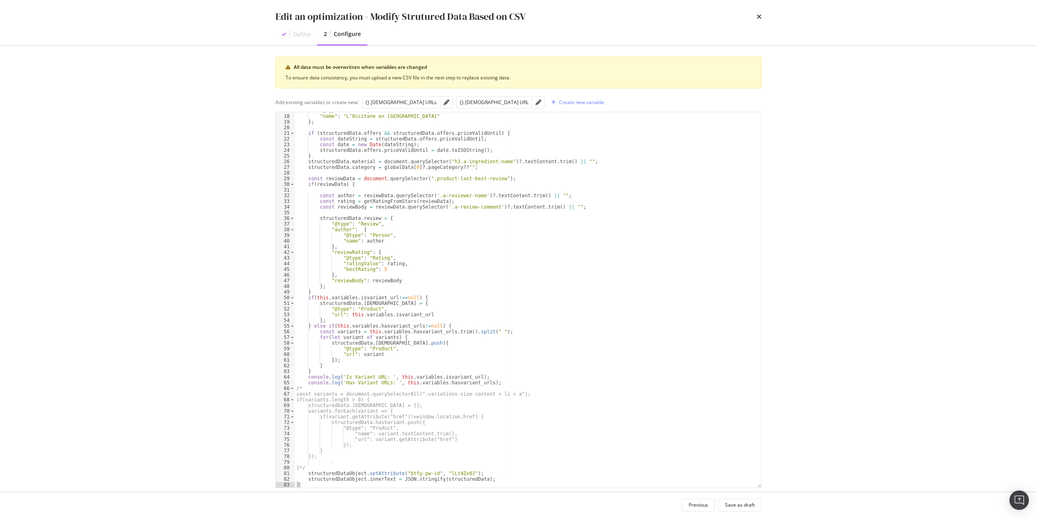
scroll to position [41, 0]
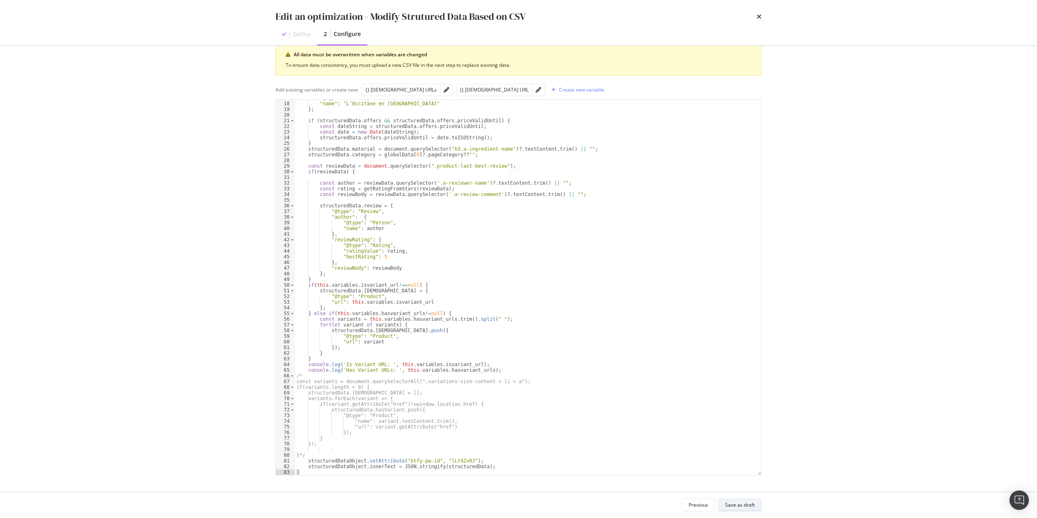
click at [739, 501] on div "Save as draft" at bounding box center [740, 504] width 30 height 11
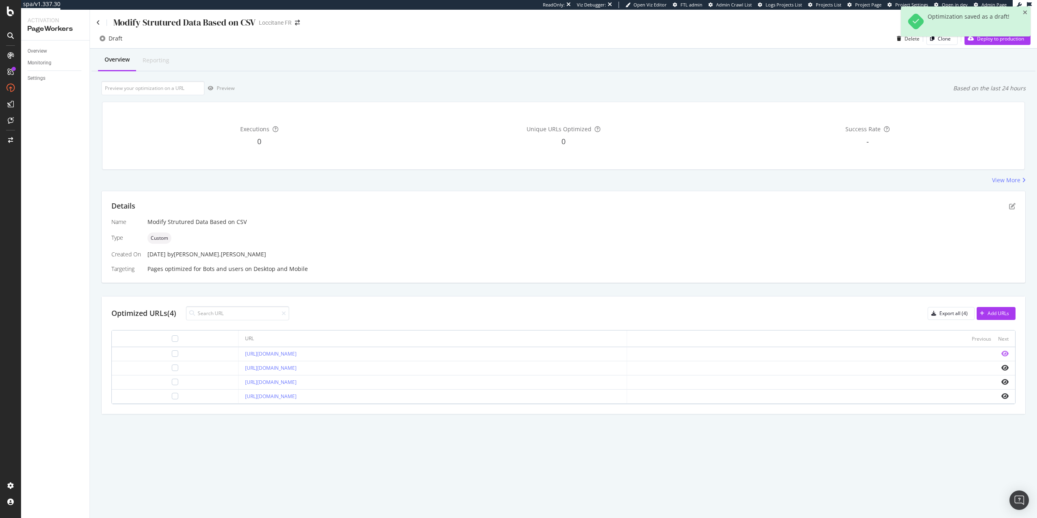
click at [1005, 353] on icon "eye" at bounding box center [1004, 353] width 7 height 6
click at [1008, 206] on div "Details" at bounding box center [563, 206] width 904 height 11
click at [1011, 206] on icon "pen-to-square" at bounding box center [1012, 206] width 6 height 6
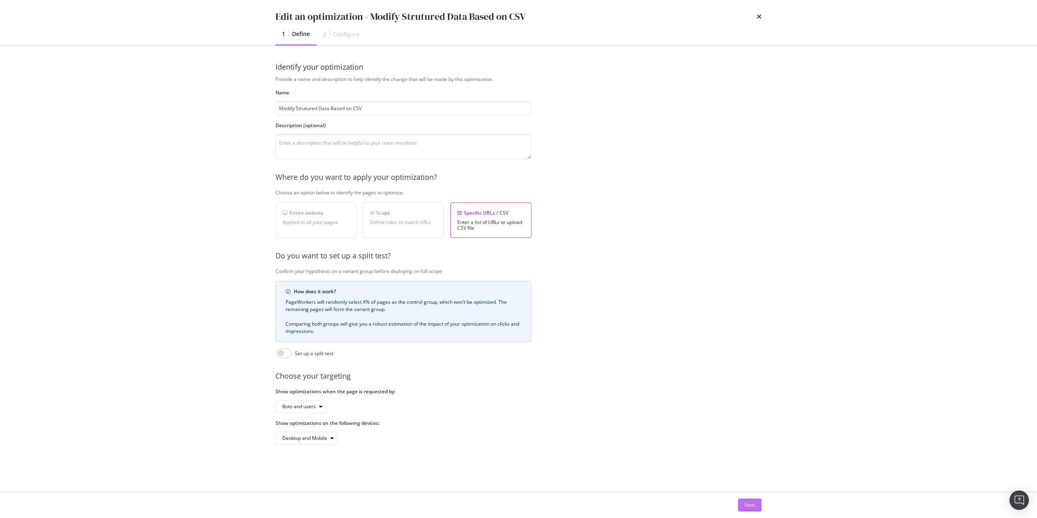
click at [761, 509] on button "Next" at bounding box center [749, 504] width 23 height 13
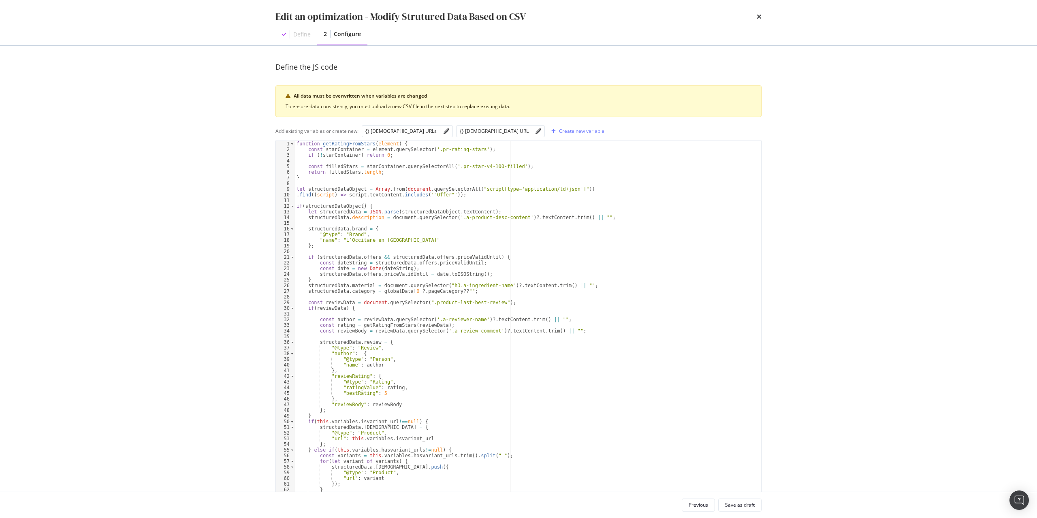
click at [577, 384] on div "function getRatingFromStars ( element ) { const starContainer = element . query…" at bounding box center [528, 334] width 466 height 387
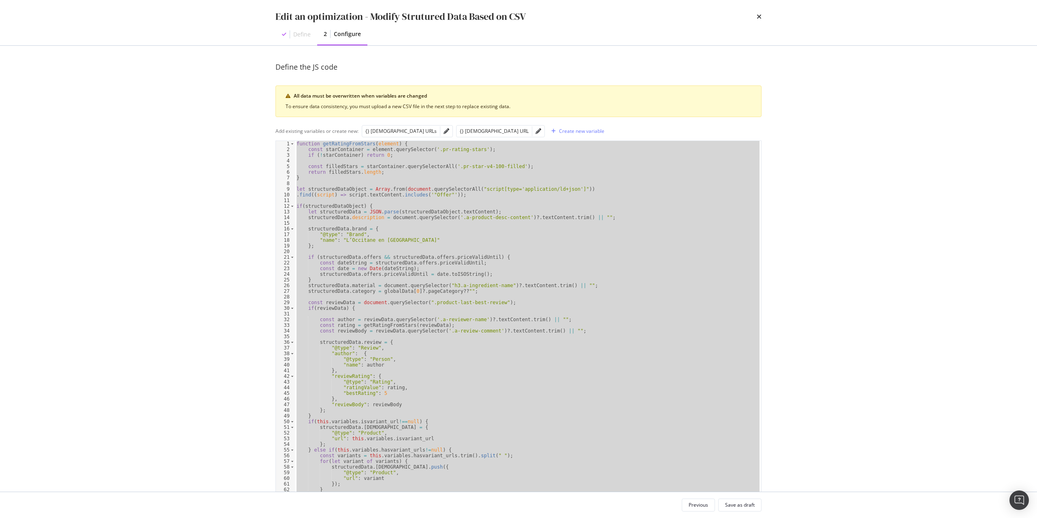
paste textarea "Cursor at row 83"
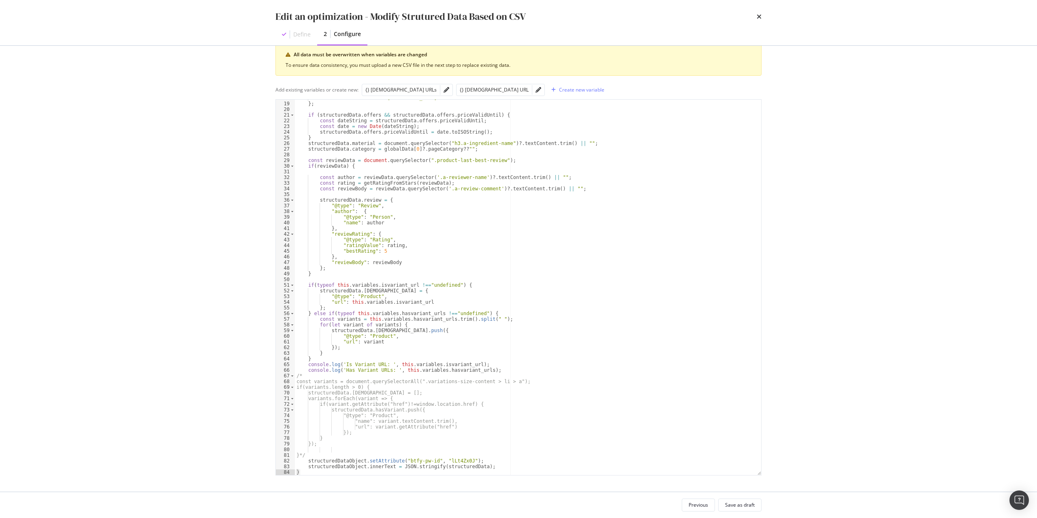
click at [447, 460] on div ""name" : "L’Occitane en [GEOGRAPHIC_DATA]" } ; if ( structuredData . offers && …" at bounding box center [528, 288] width 466 height 387
paste textarea "SyT6zo2N"
type textarea "structuredDataObject.setAttribute("btfy-pw-id", "SyT6zo2N");"
click at [744, 502] on div "Save as draft" at bounding box center [740, 504] width 30 height 7
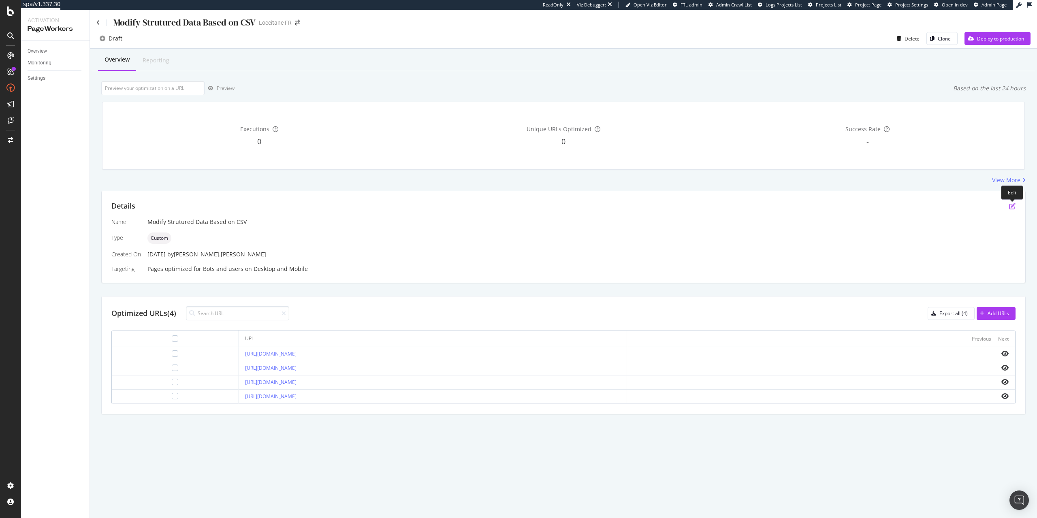
click at [1013, 206] on icon "pen-to-square" at bounding box center [1012, 206] width 6 height 6
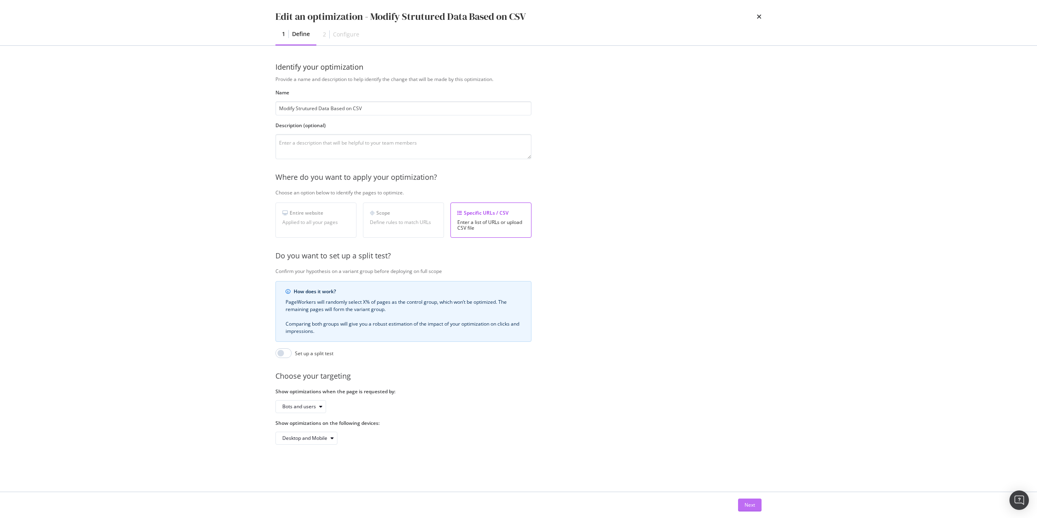
click at [759, 507] on button "Next" at bounding box center [749, 504] width 23 height 13
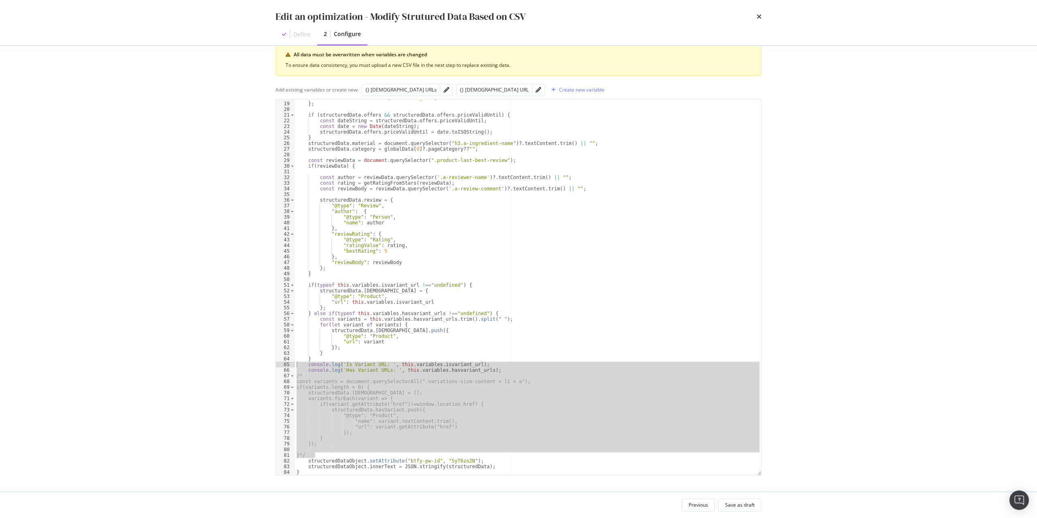
drag, startPoint x: 345, startPoint y: 455, endPoint x: 275, endPoint y: 364, distance: 114.3
click at [275, 364] on div "Define the JS code All data must be overwritten when variables are changed To e…" at bounding box center [518, 269] width 518 height 446
type textarea "console.log('Is Variant URL: ', this.variables.isvariant_url); console.log('Has…"
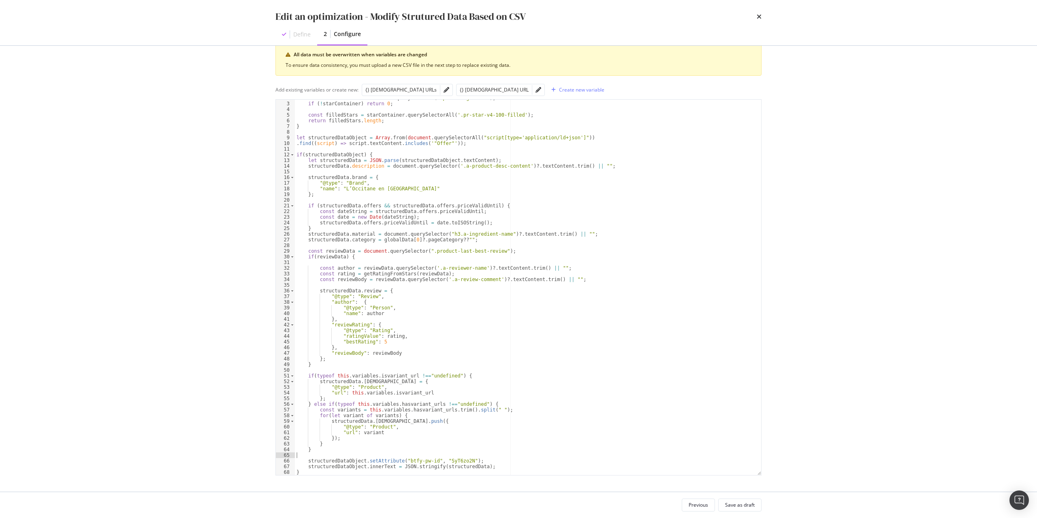
scroll to position [10, 0]
click at [738, 502] on div "Save as draft" at bounding box center [740, 504] width 30 height 7
